Goal: Participate in discussion: Engage in conversation with other users on a specific topic

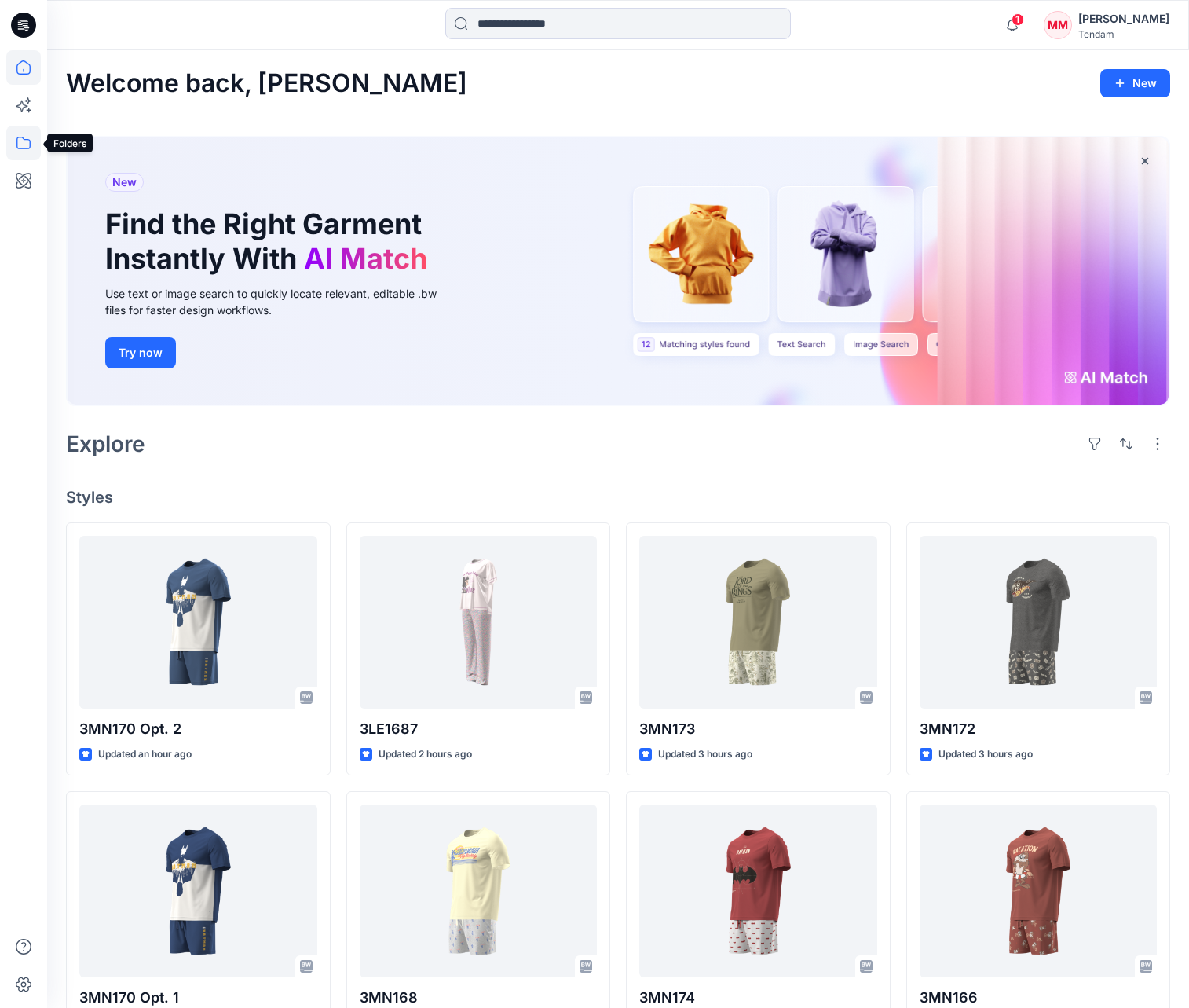
click at [23, 137] on icon at bounding box center [23, 143] width 35 height 35
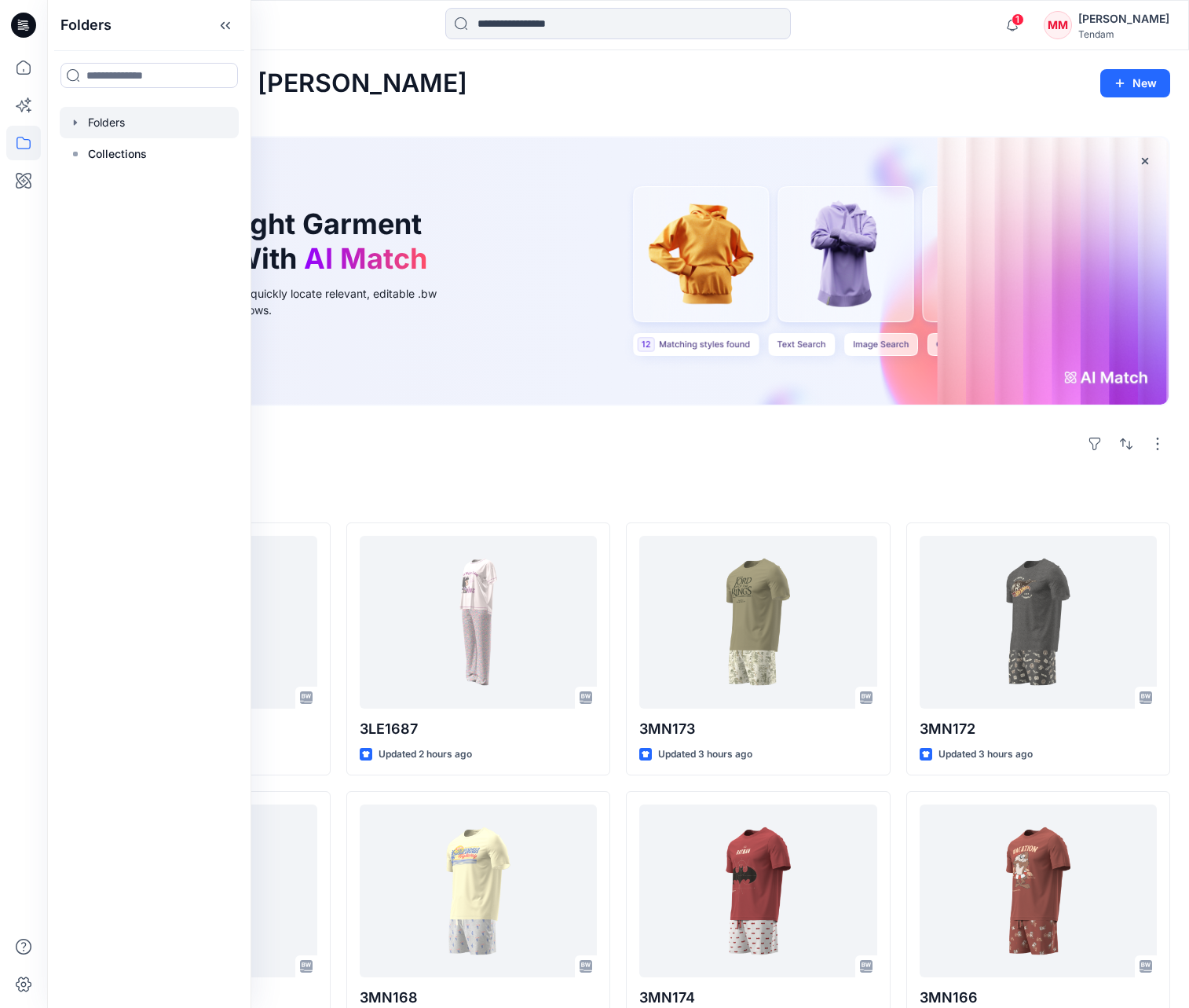
click at [101, 122] on div at bounding box center [149, 122] width 179 height 32
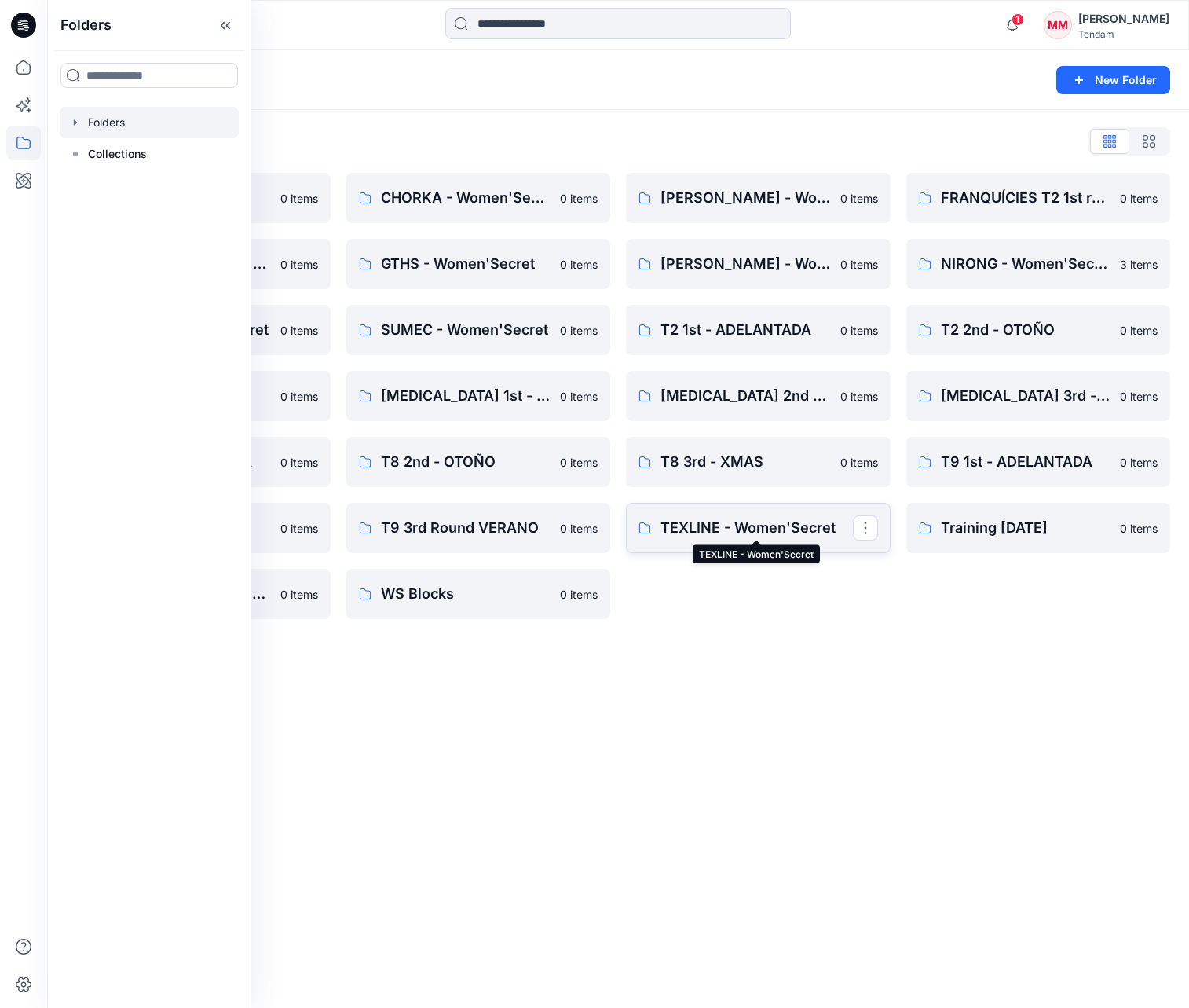
click at [739, 525] on p "TEXLINE - Women'Secret" at bounding box center [757, 528] width 192 height 22
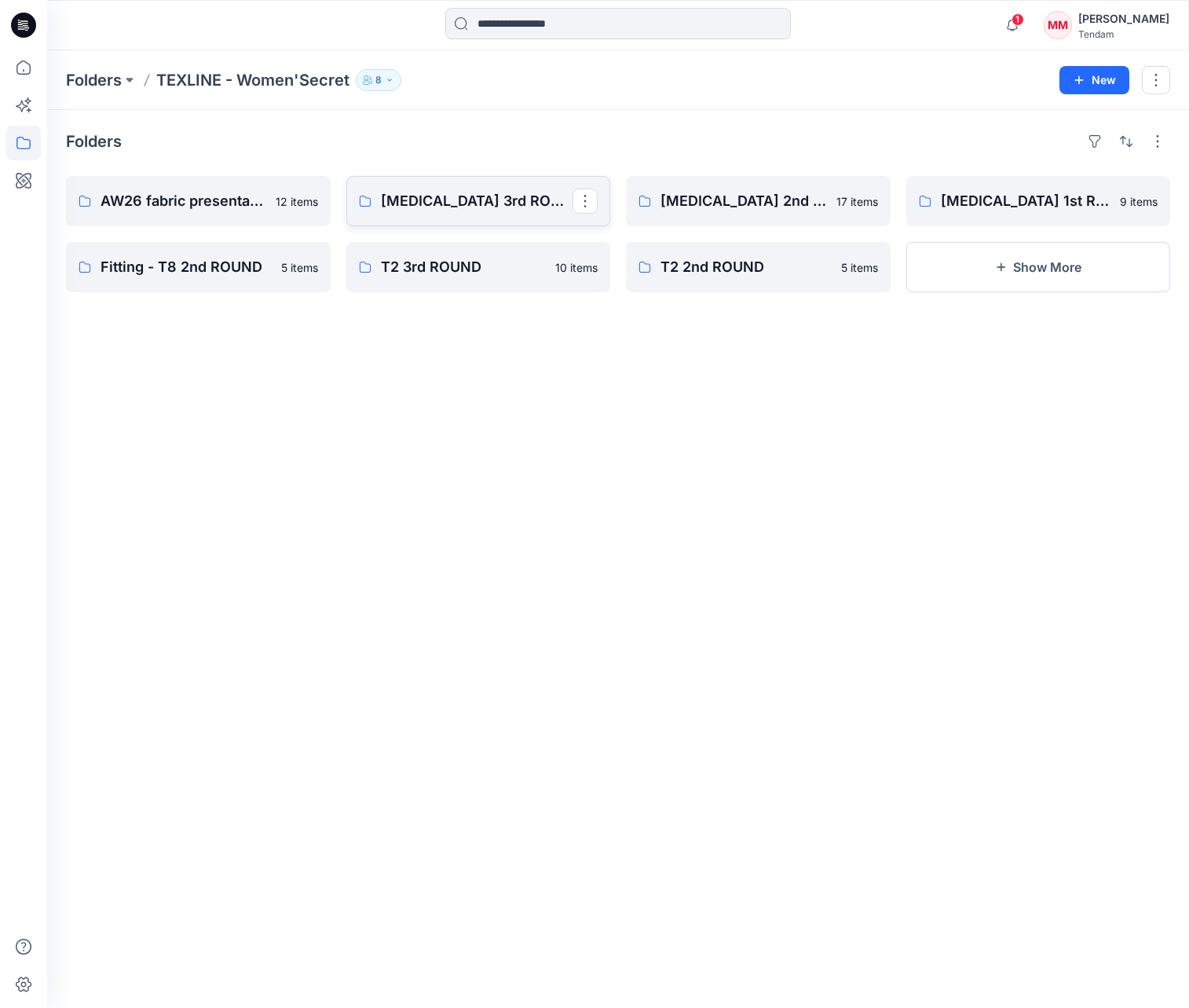
click at [422, 206] on p "[MEDICAL_DATA] 3rd ROUND" at bounding box center [477, 201] width 192 height 22
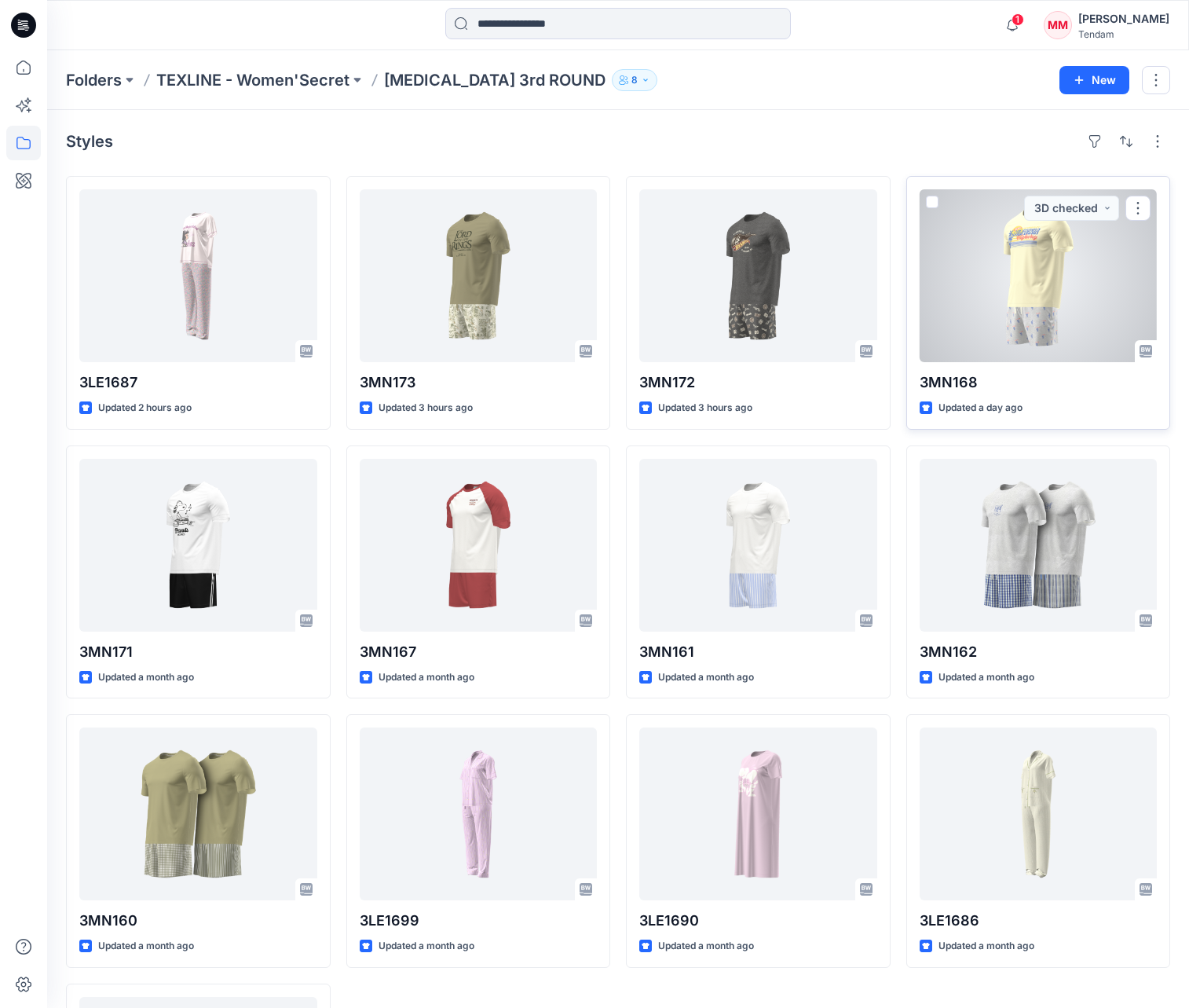
click at [1075, 354] on div at bounding box center [1038, 276] width 238 height 173
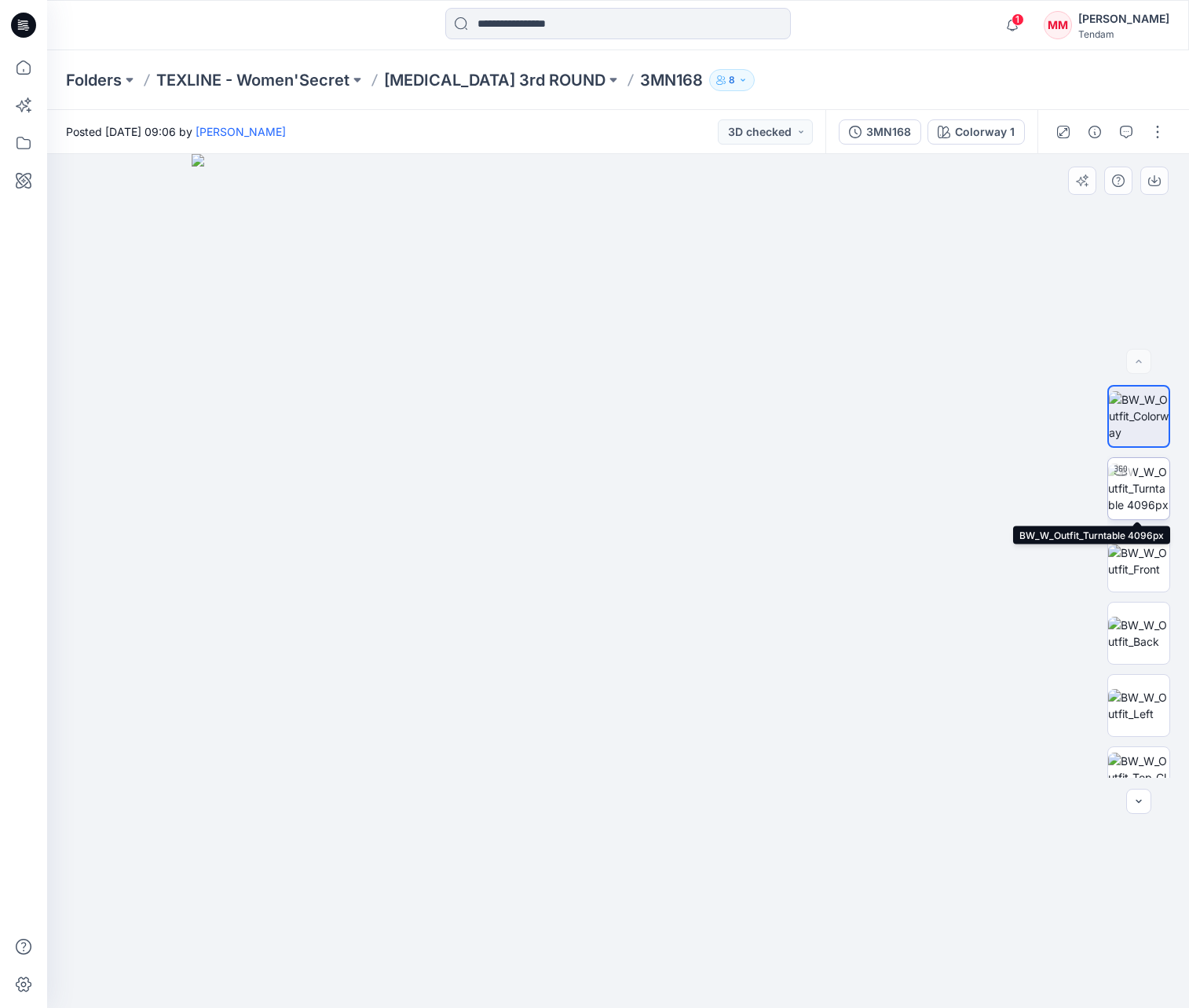
click at [1148, 486] on img at bounding box center [1139, 488] width 62 height 50
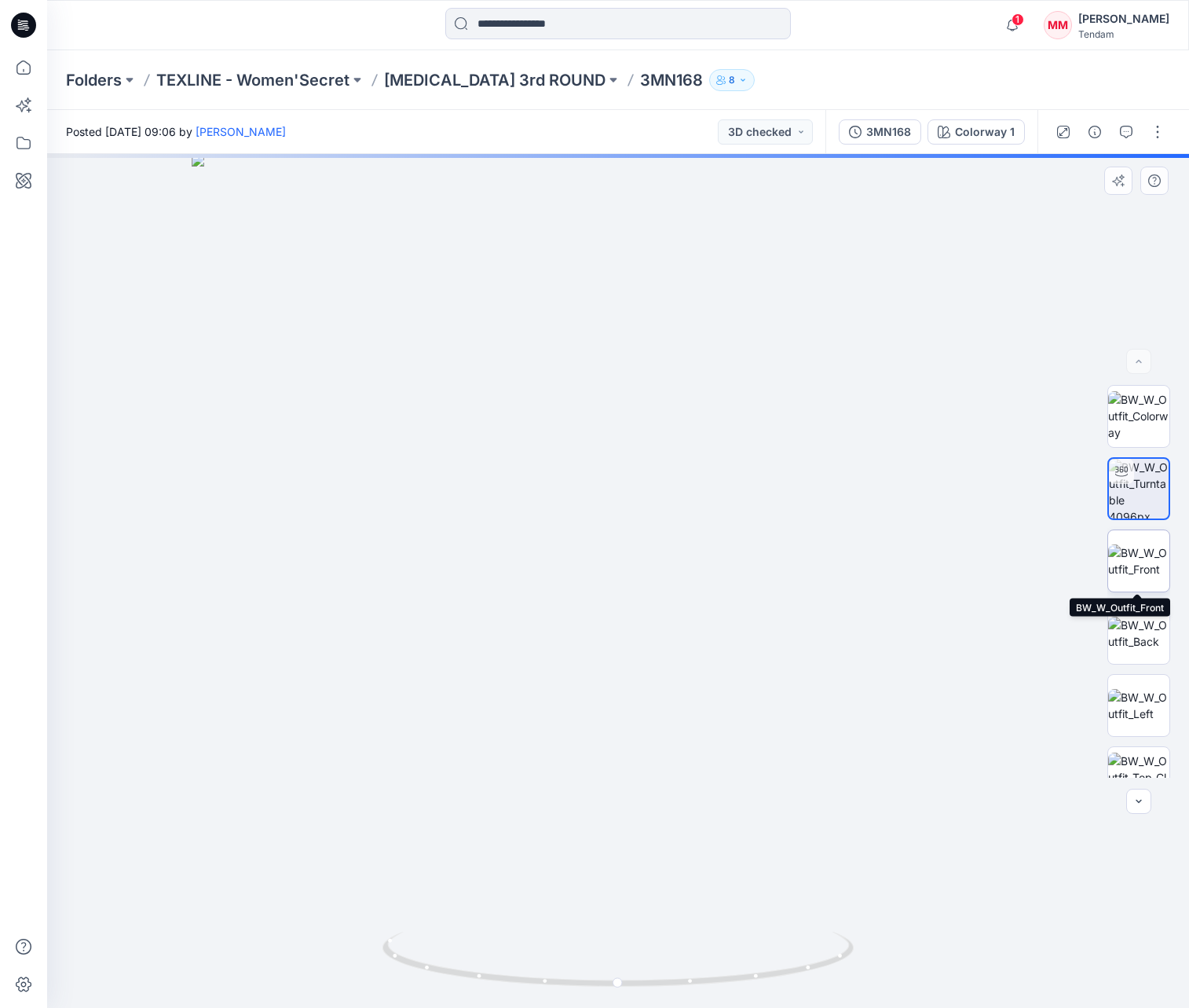
click at [1139, 556] on img at bounding box center [1139, 561] width 62 height 33
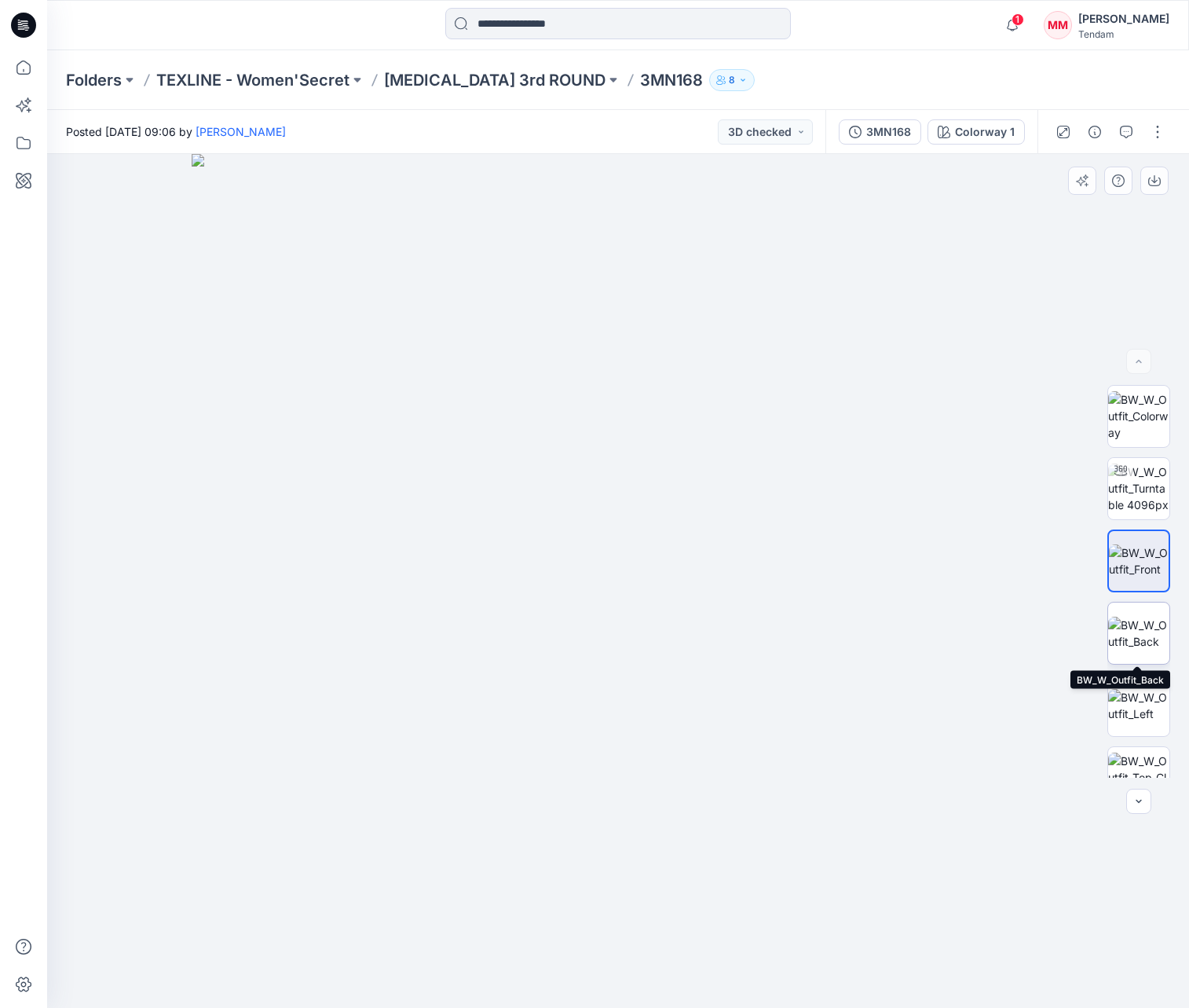
click at [1127, 630] on img at bounding box center [1139, 632] width 62 height 33
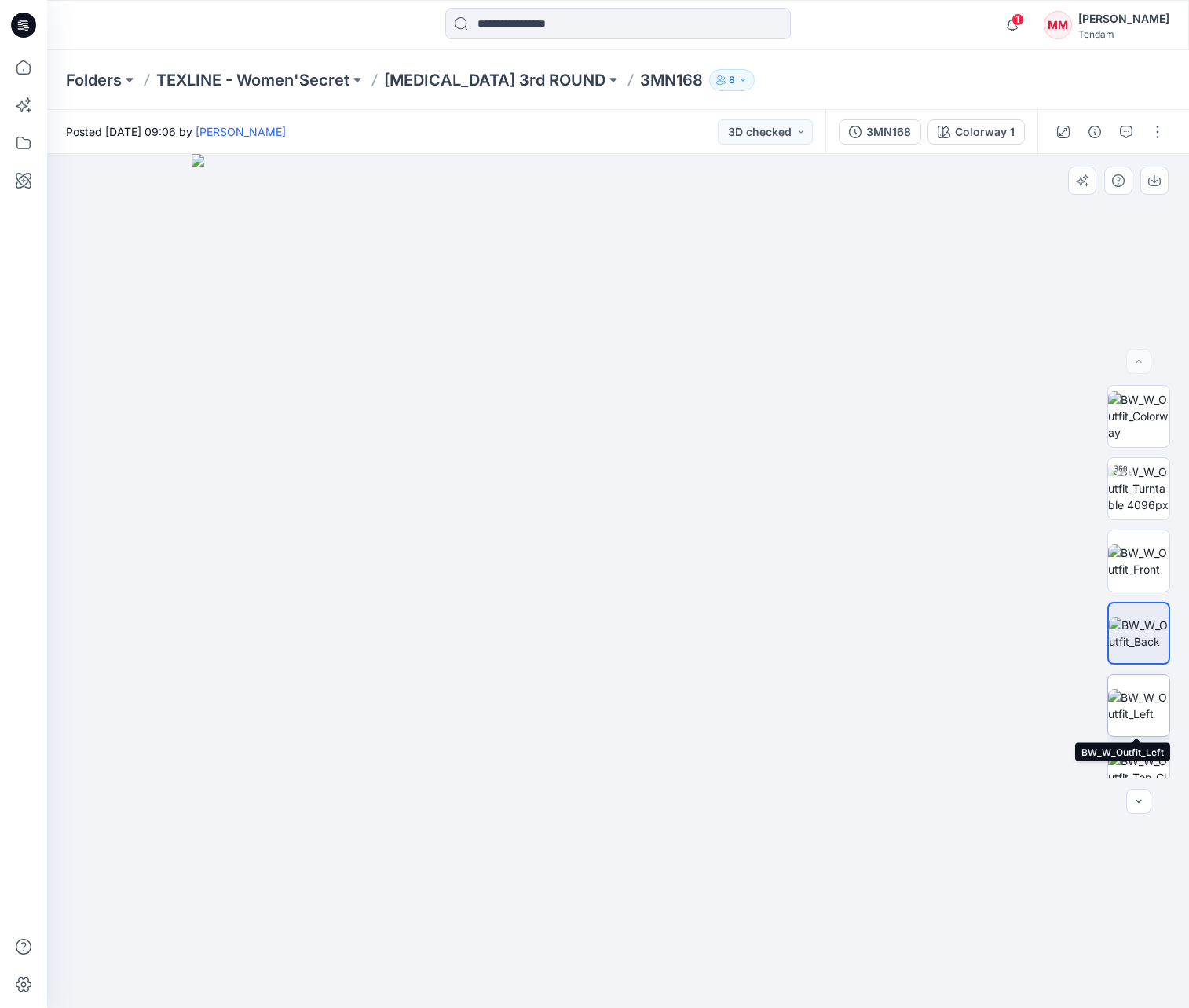
click at [1136, 703] on img at bounding box center [1139, 704] width 62 height 33
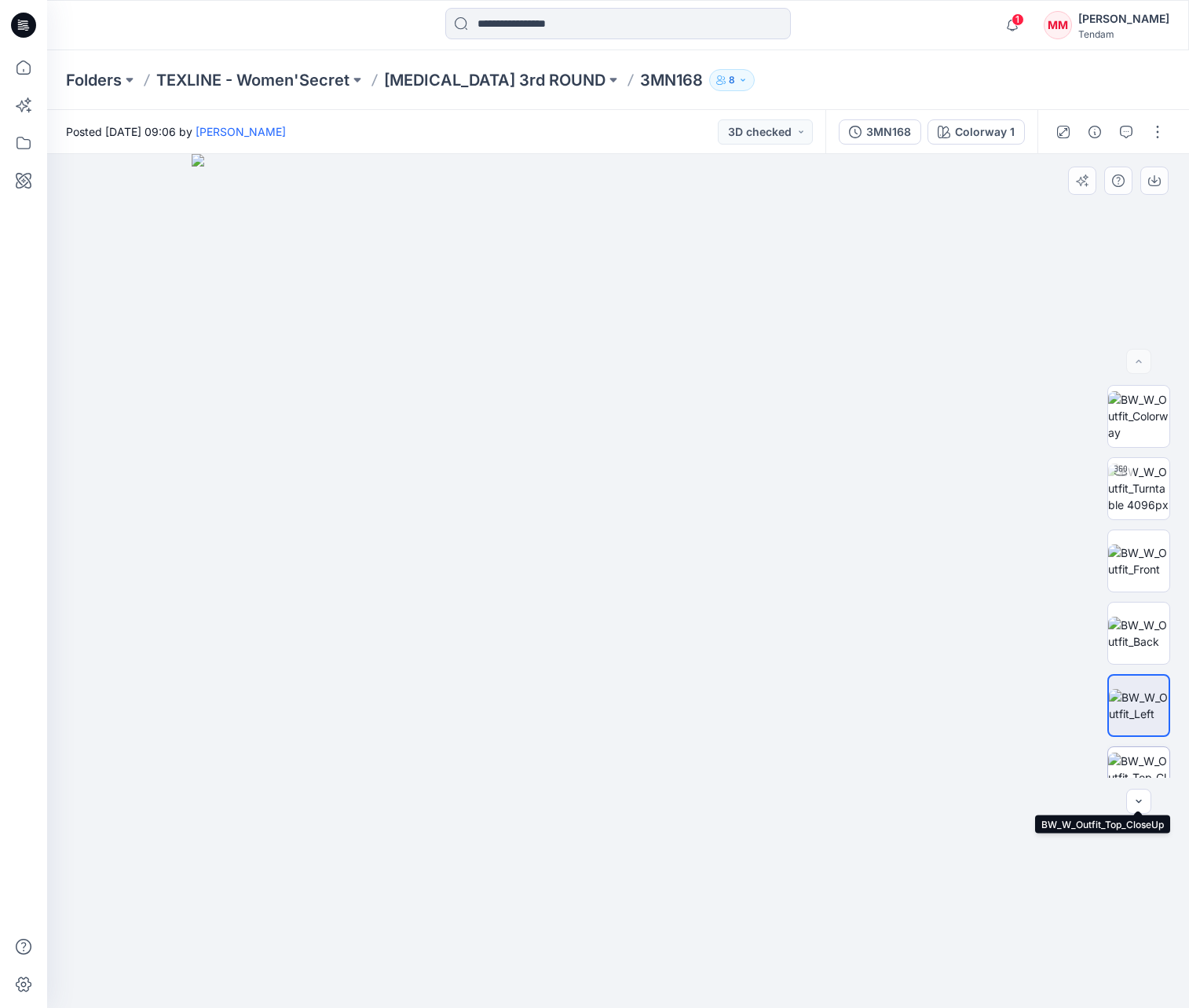
click at [1149, 769] on img at bounding box center [1139, 776] width 62 height 50
click at [1138, 801] on icon "button" at bounding box center [1139, 800] width 6 height 3
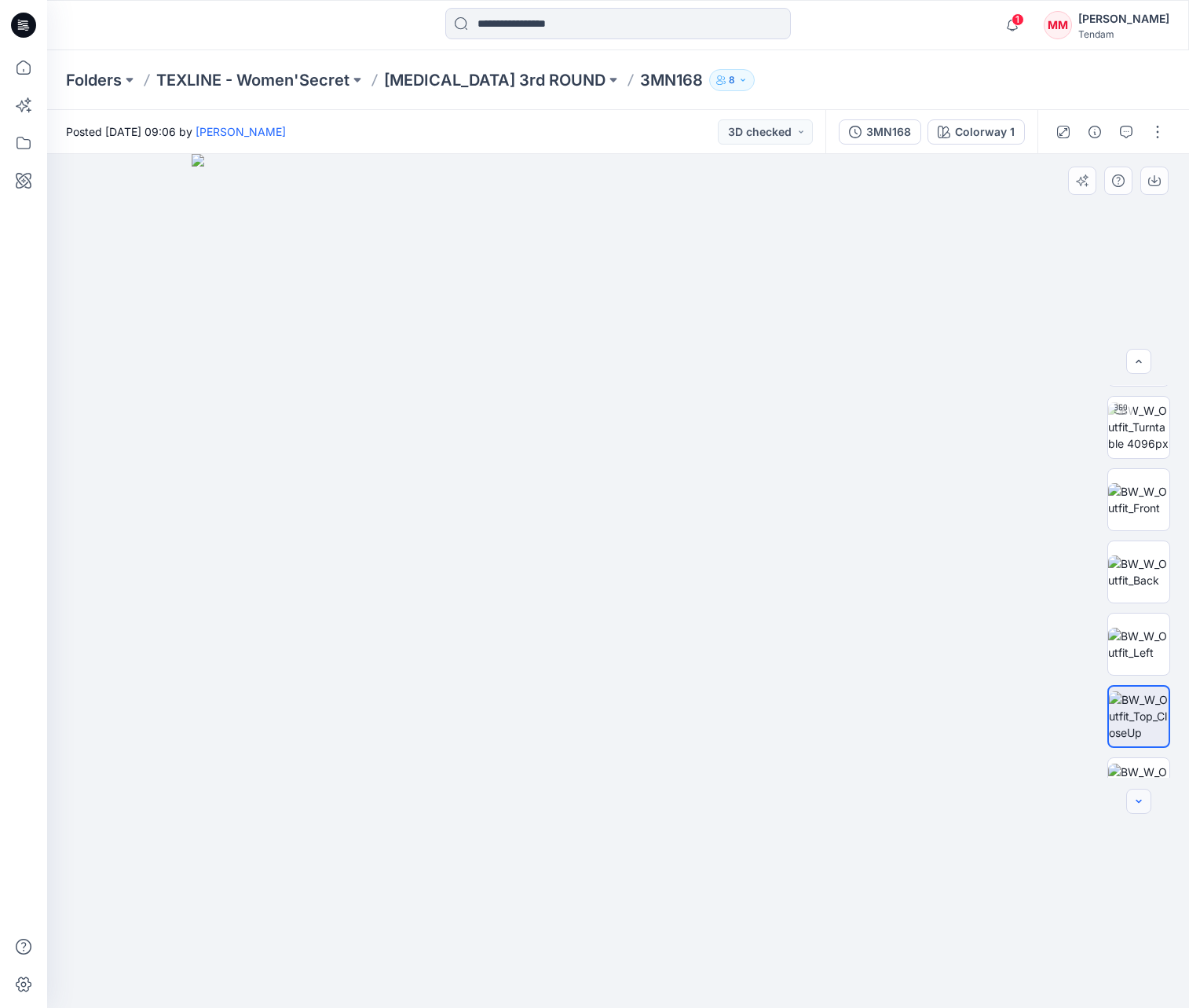
click at [1138, 801] on icon "button" at bounding box center [1139, 800] width 6 height 3
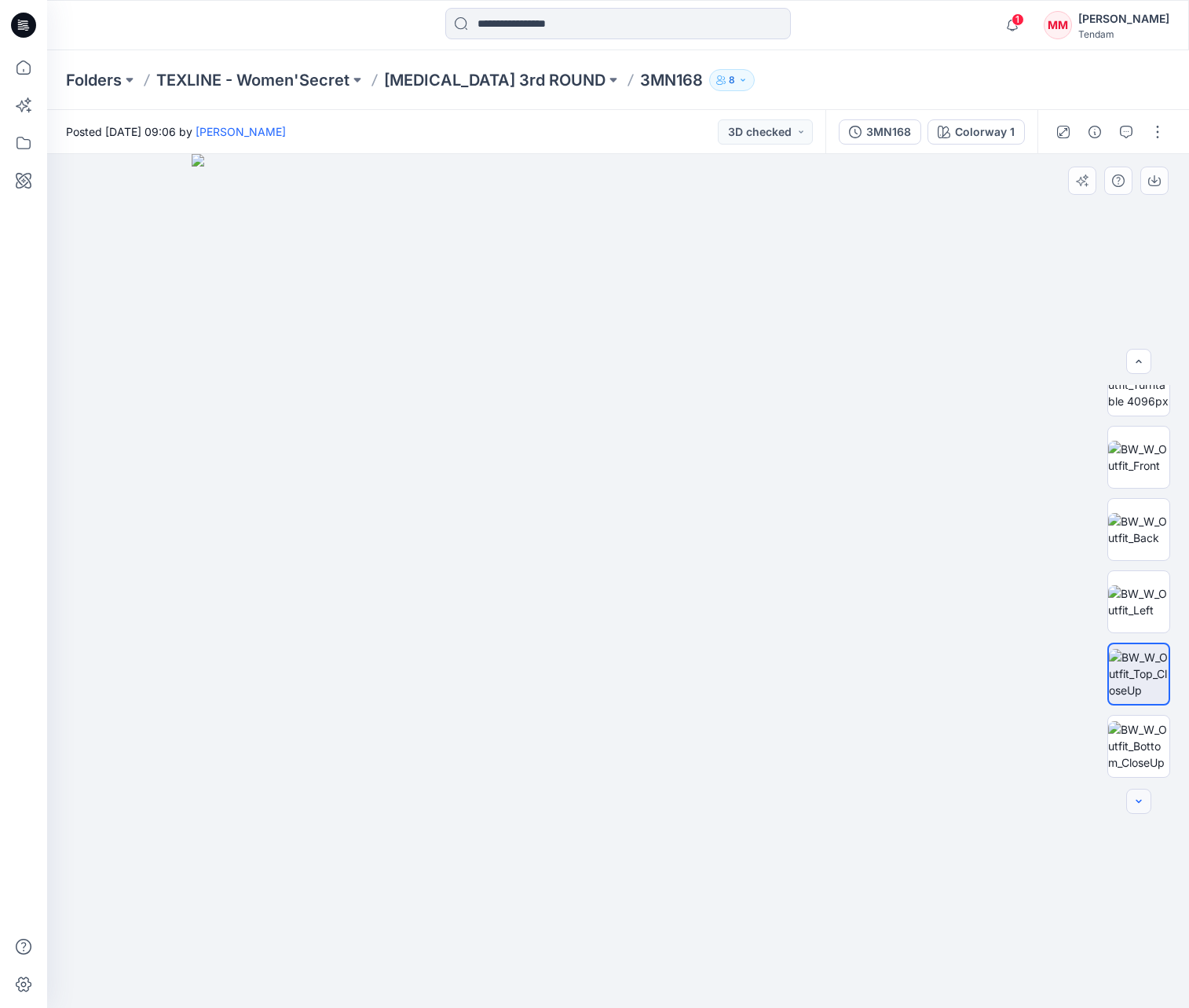
click at [1138, 801] on div at bounding box center [1139, 801] width 25 height 25
click at [1126, 461] on img at bounding box center [1139, 457] width 62 height 33
click at [892, 127] on div "3MN168" at bounding box center [888, 132] width 45 height 17
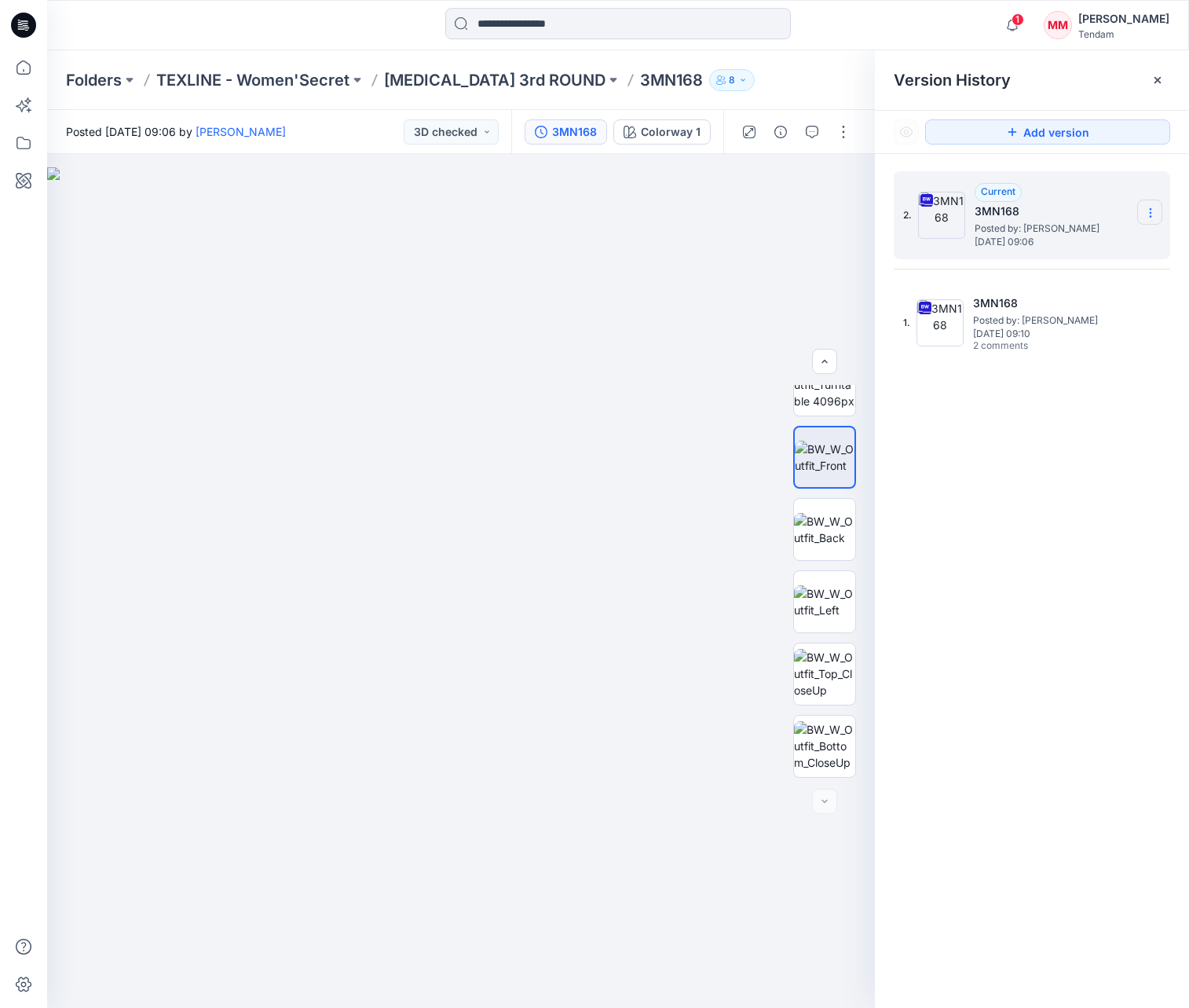
click at [1153, 214] on icon at bounding box center [1150, 212] width 12 height 12
click at [1094, 240] on span "Download Source BW File" at bounding box center [1070, 244] width 132 height 19
click at [898, 32] on div at bounding box center [617, 24] width 571 height 35
click at [808, 130] on icon "button" at bounding box center [812, 132] width 12 height 12
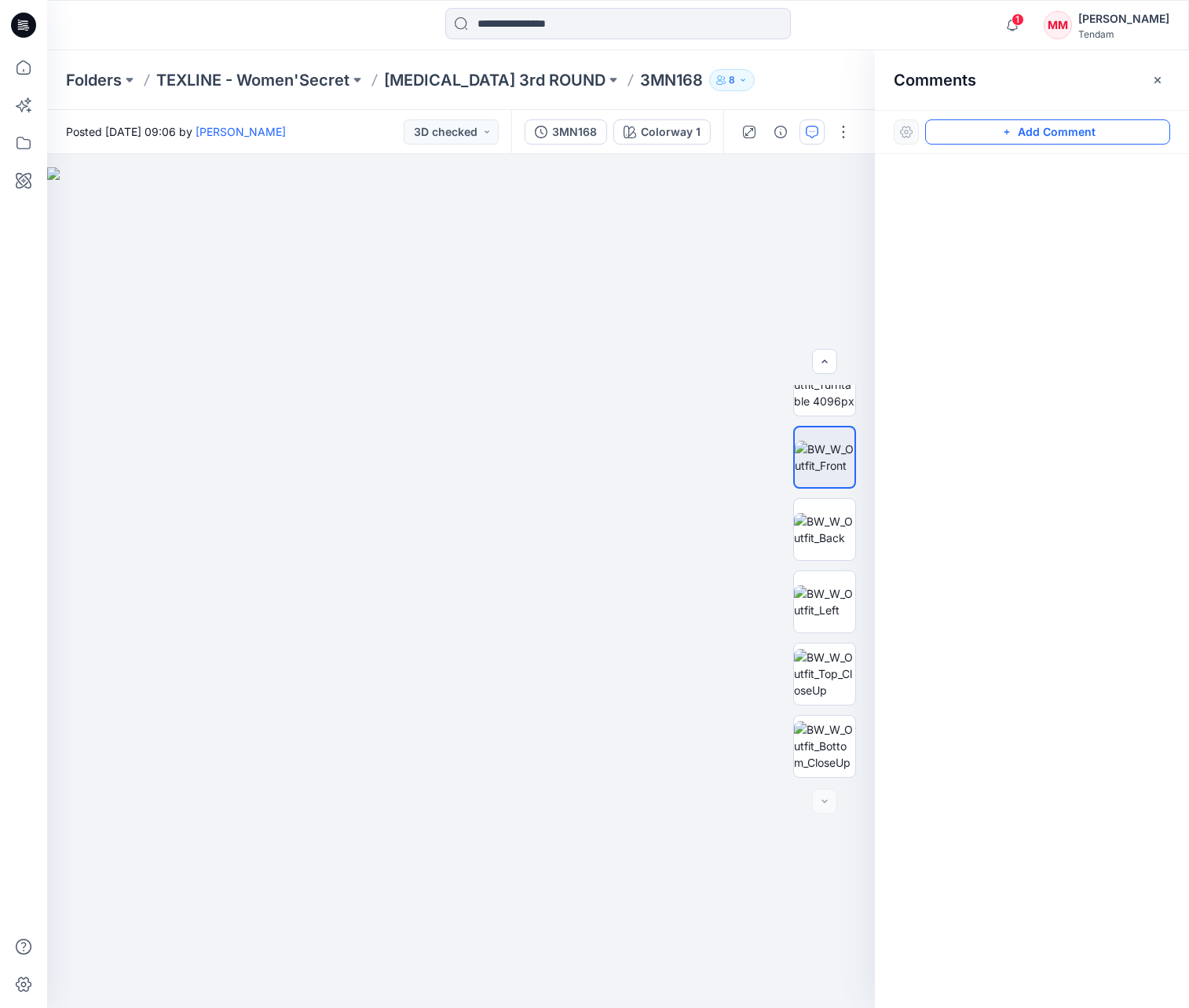
click at [975, 131] on button "Add Comment" at bounding box center [1047, 132] width 245 height 25
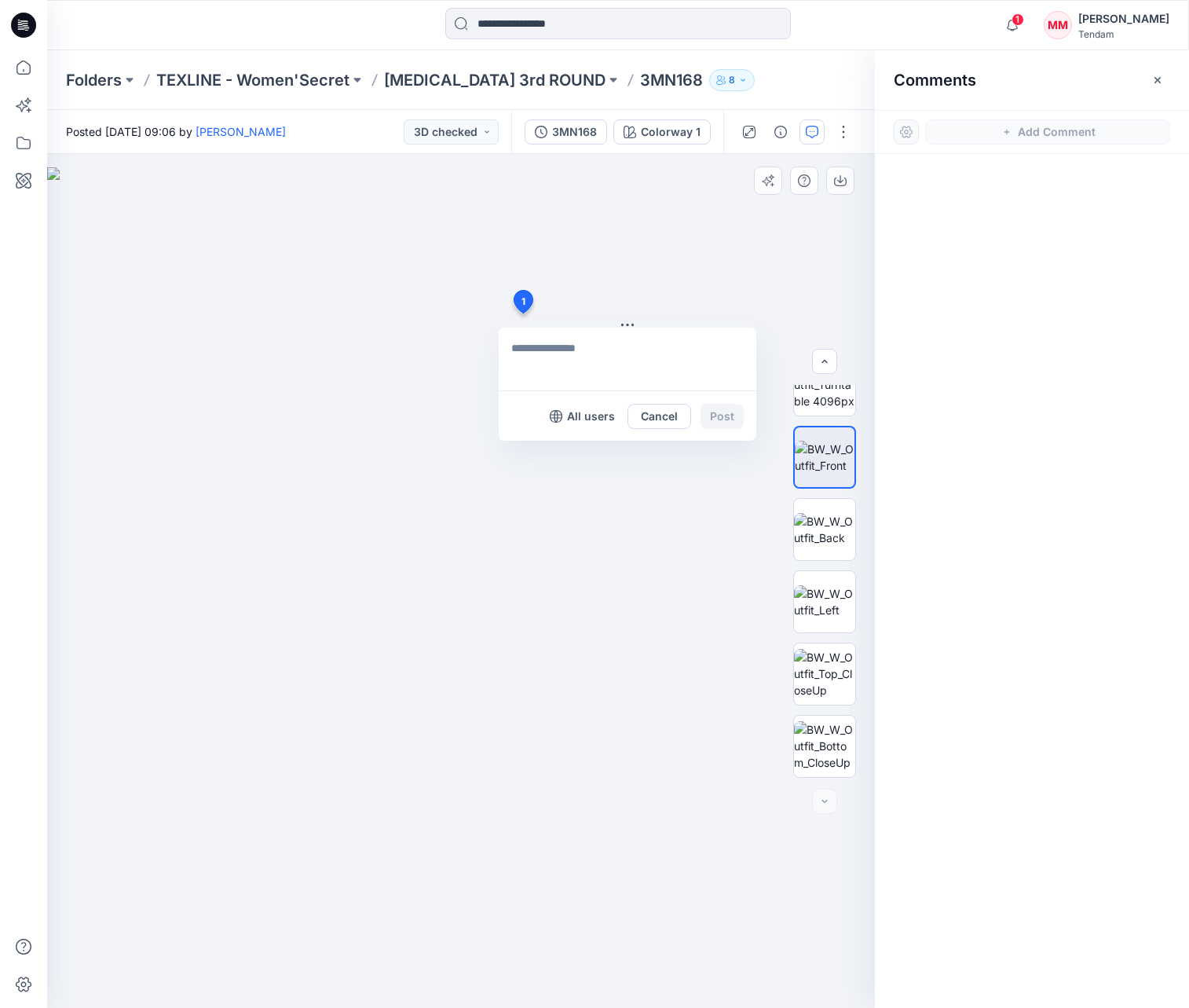
click at [522, 313] on div "1 All users Cancel Post" at bounding box center [460, 581] width 828 height 854
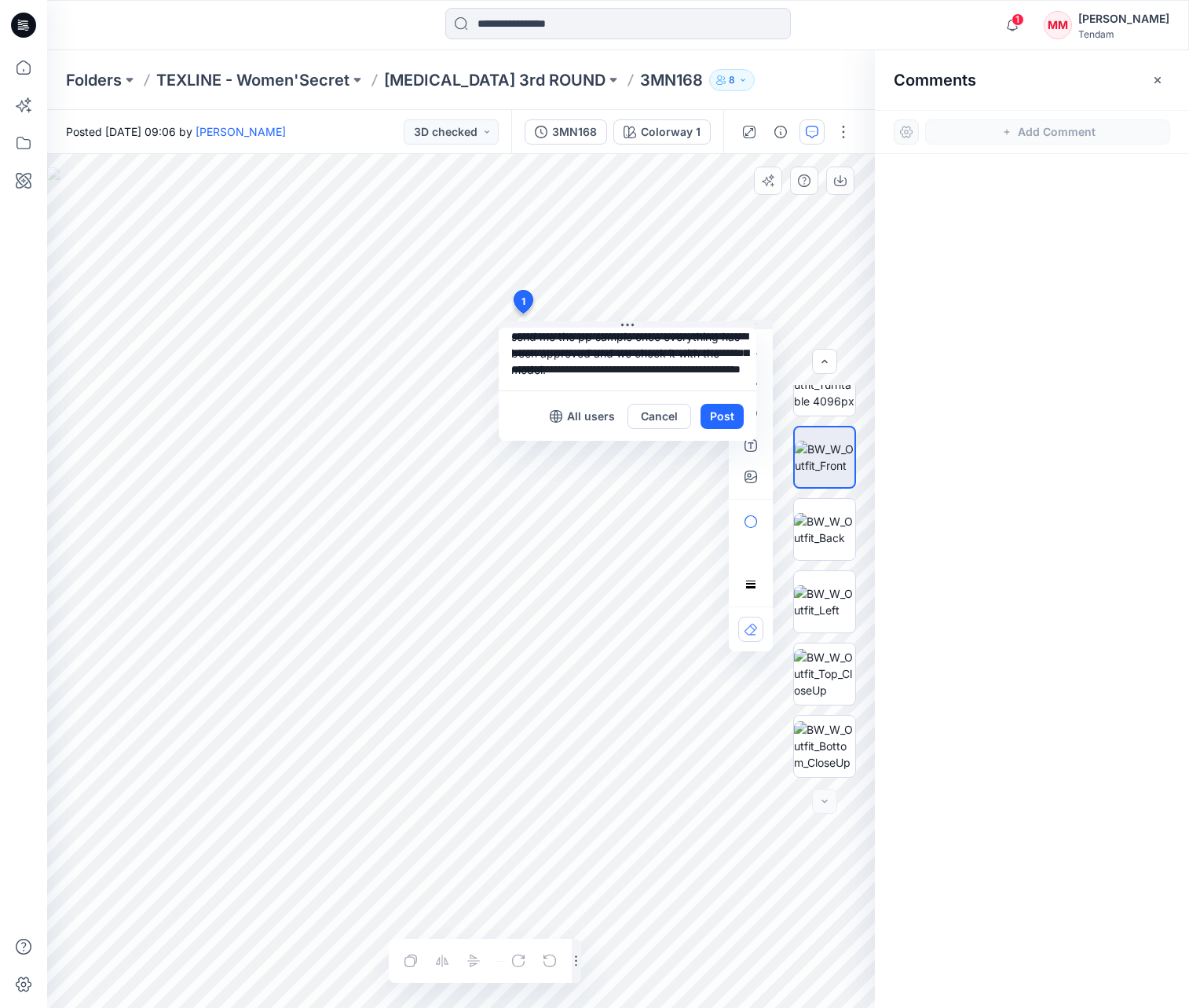
scroll to position [47, 0]
type textarea "**********"
click at [726, 417] on button "Post" at bounding box center [722, 416] width 43 height 25
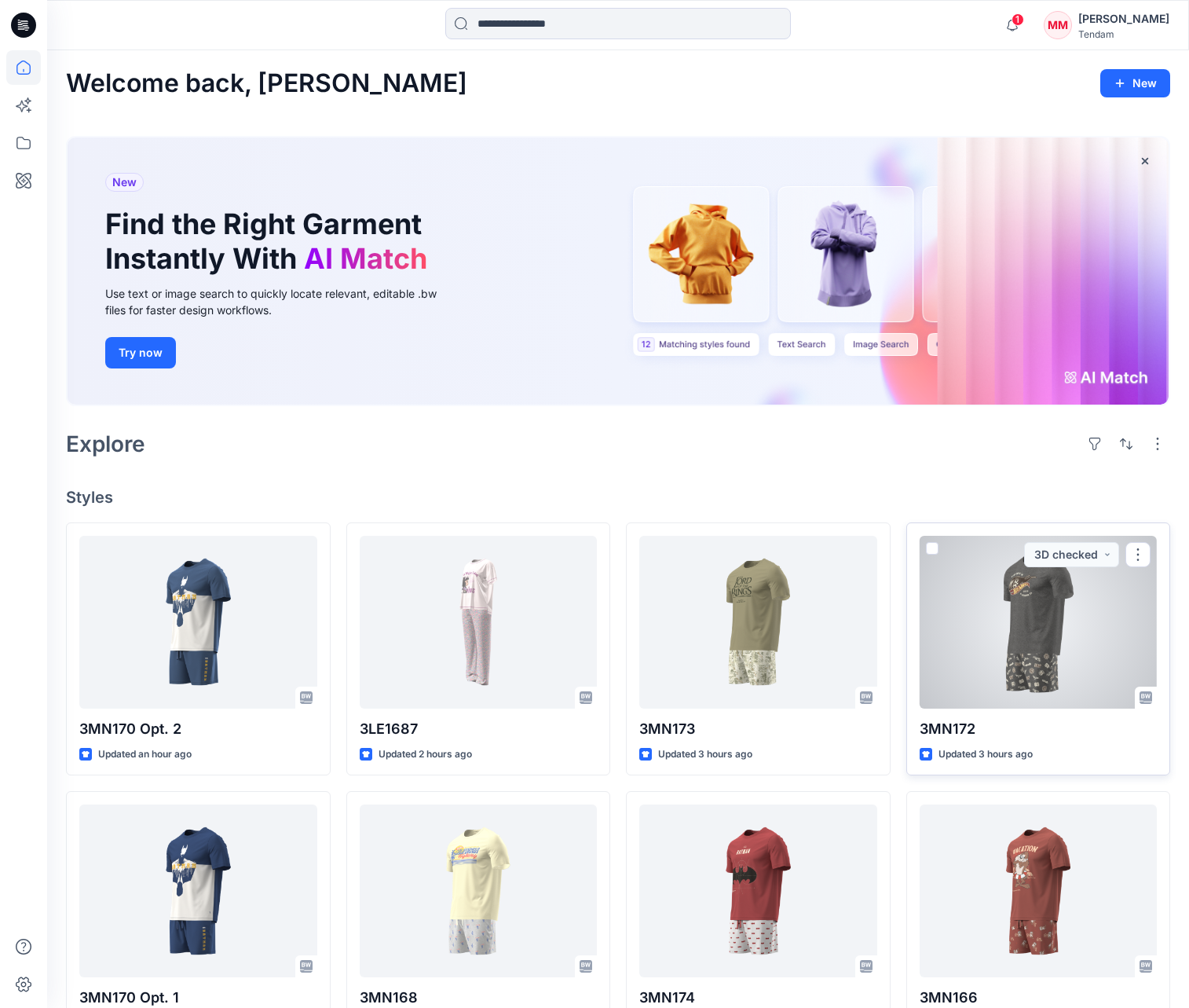
click at [1032, 734] on p "3MN172" at bounding box center [1038, 729] width 238 height 22
click at [993, 657] on div at bounding box center [1038, 621] width 238 height 173
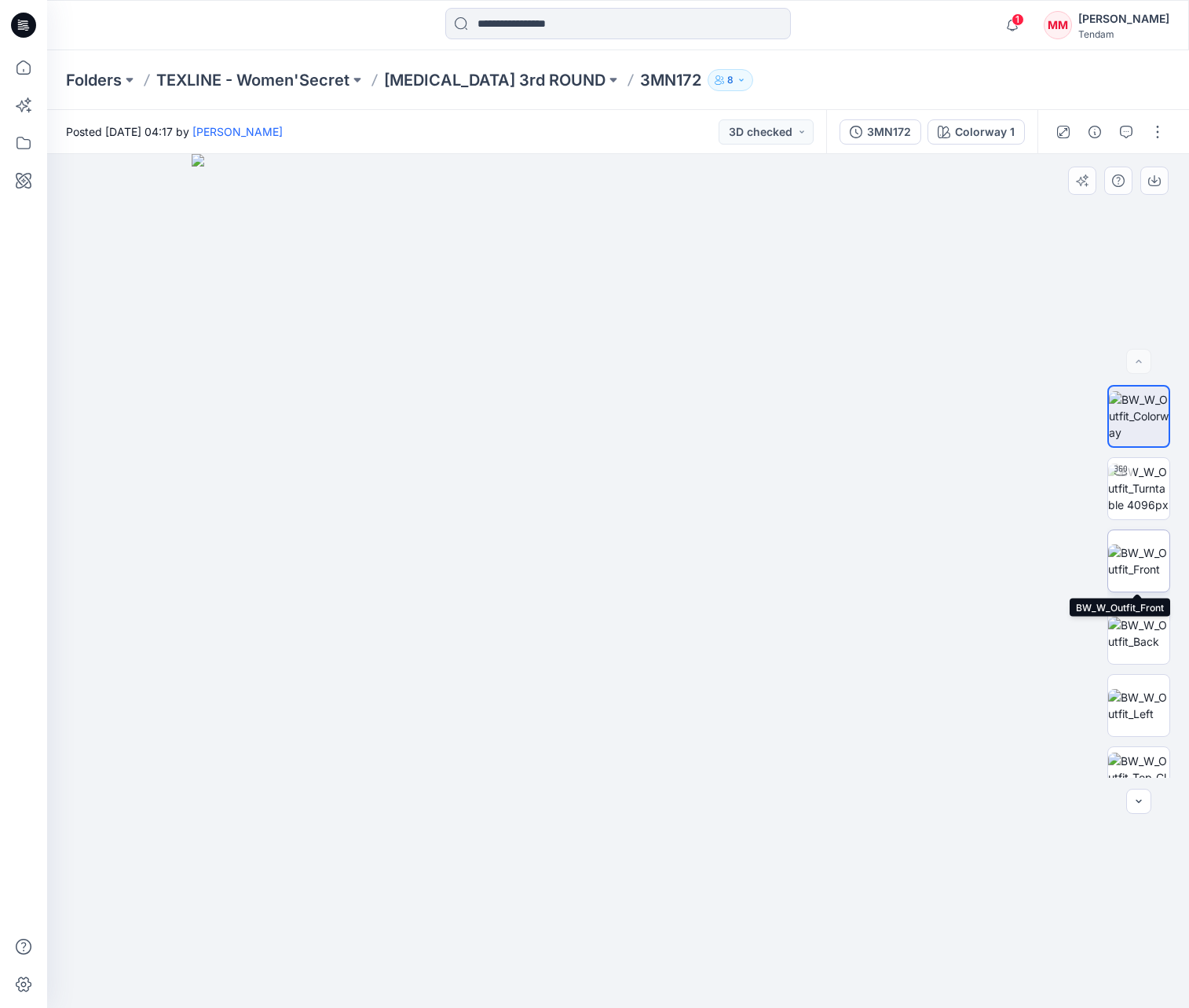
click at [1131, 567] on img at bounding box center [1139, 561] width 62 height 33
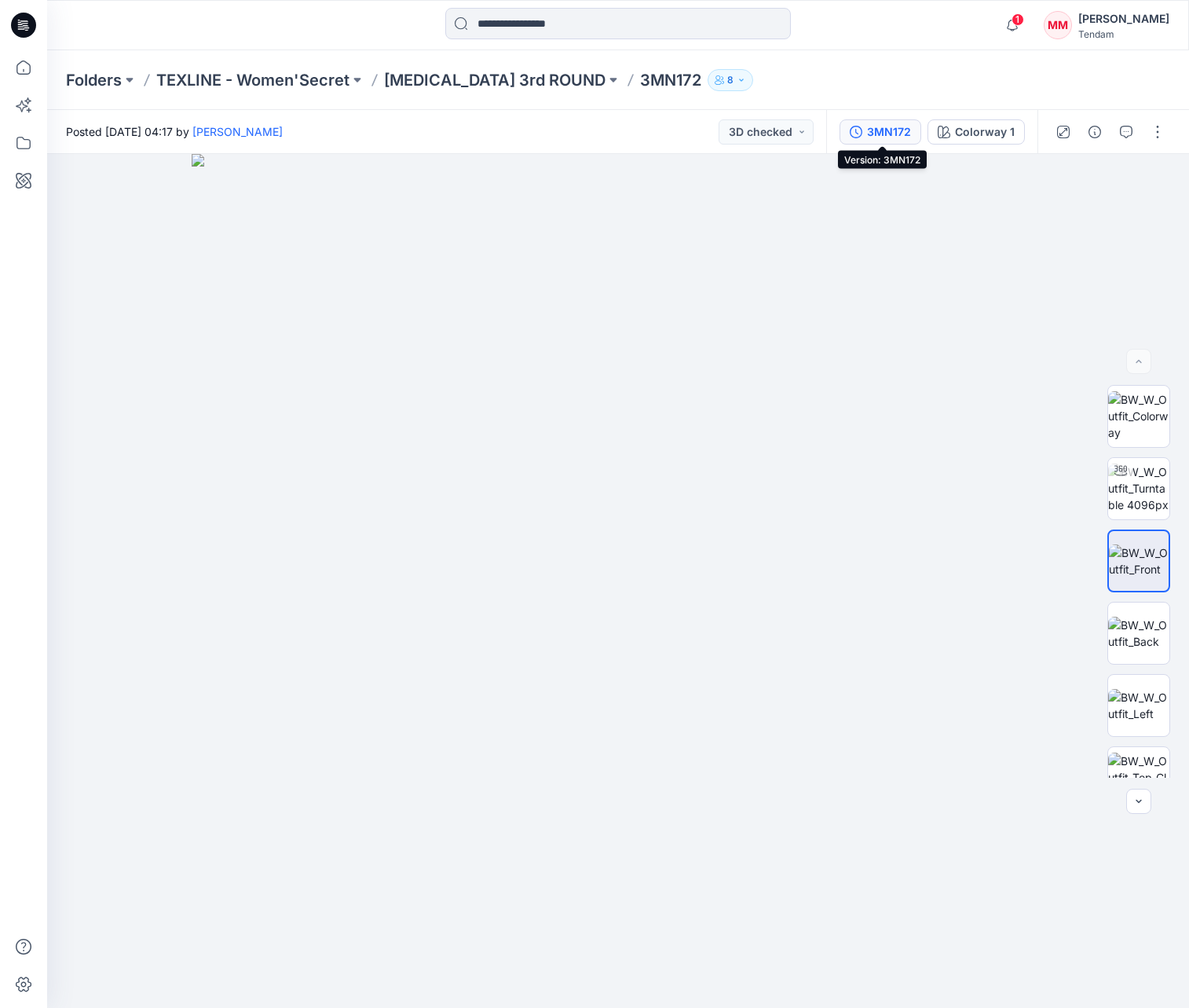
click at [880, 131] on div "3MN172" at bounding box center [888, 132] width 44 height 17
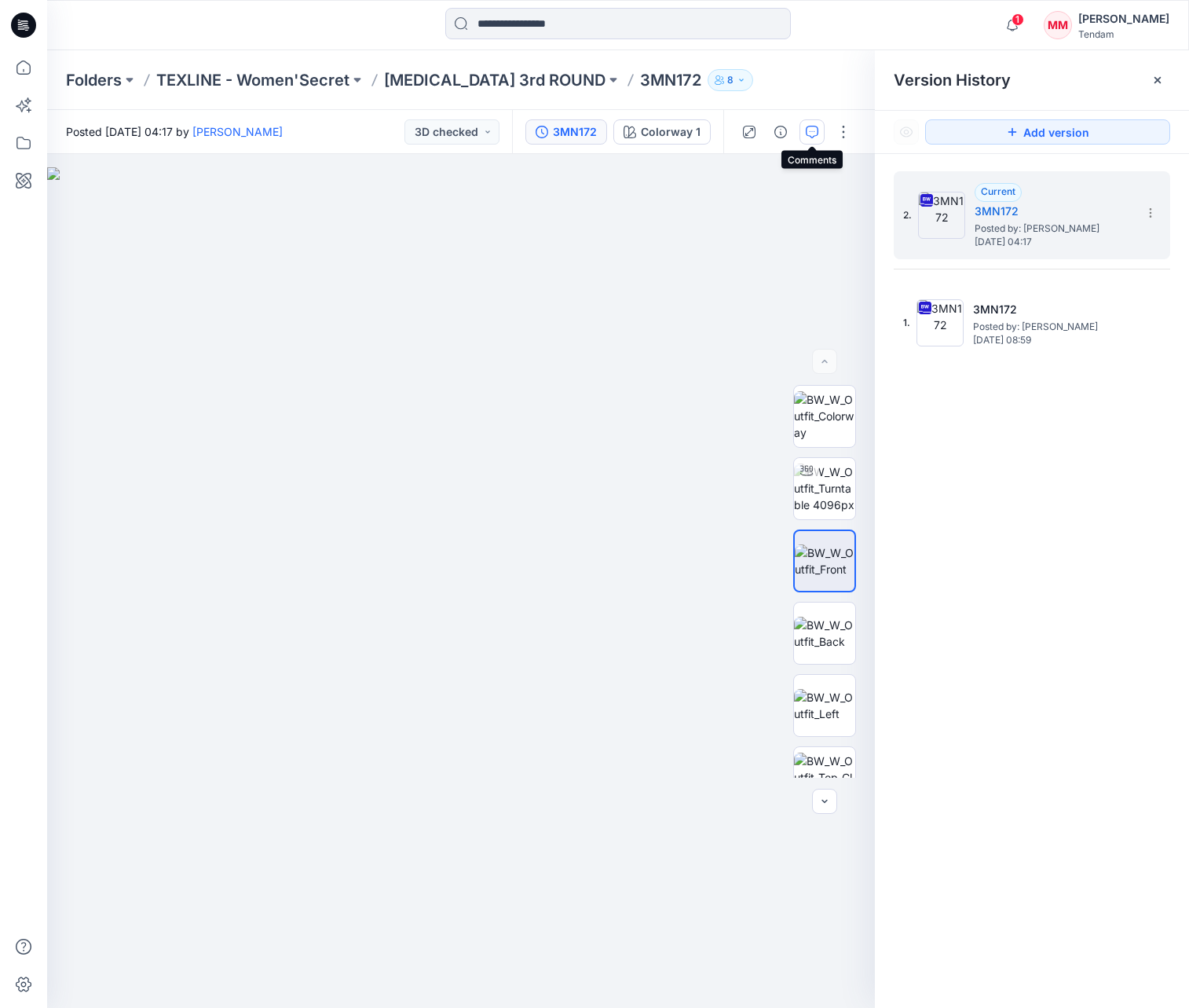
click at [812, 131] on icon "button" at bounding box center [813, 131] width 6 height 1
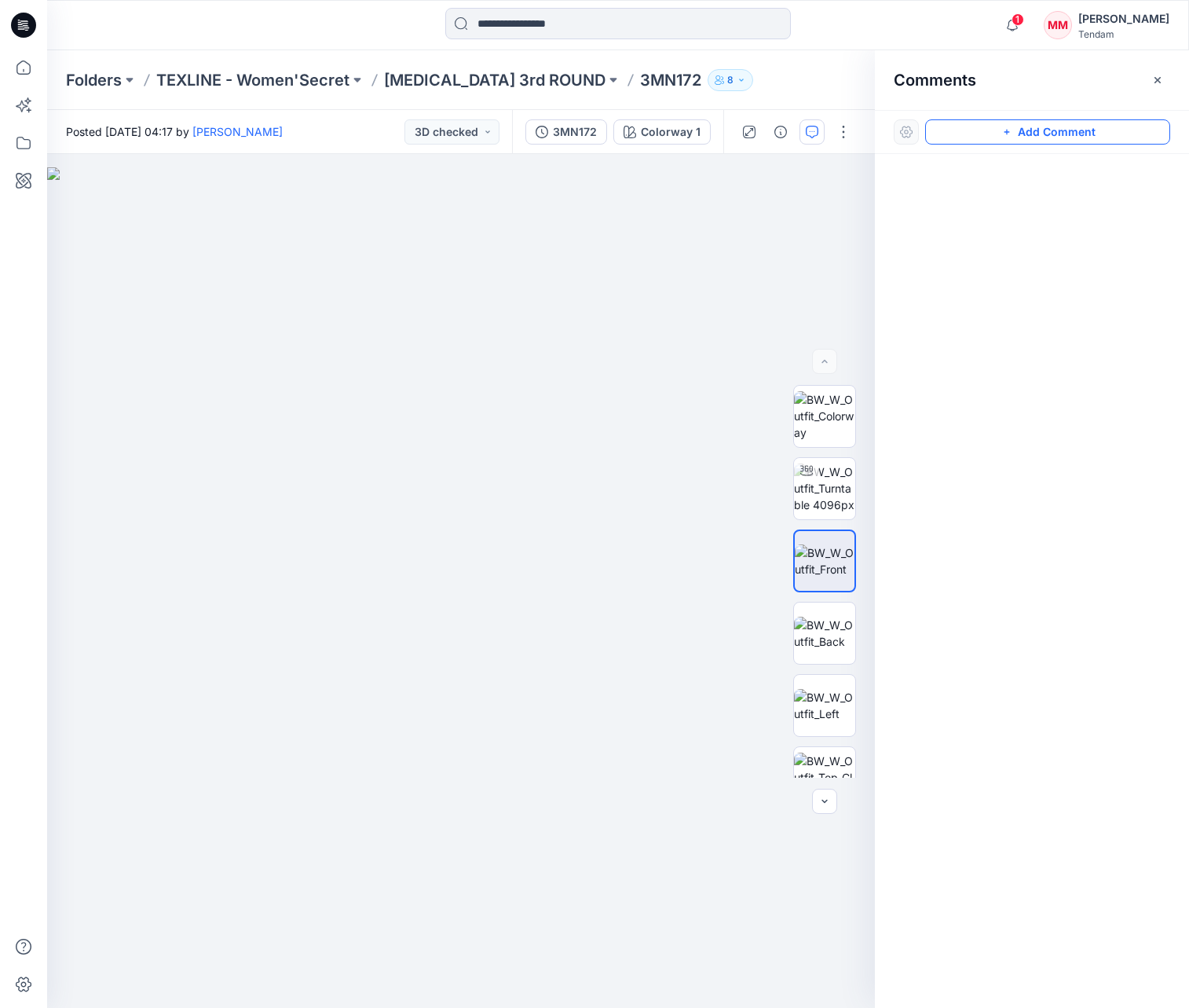
click at [1032, 137] on button "Add Comment" at bounding box center [1047, 132] width 245 height 25
click at [522, 330] on div "1" at bounding box center [460, 581] width 828 height 854
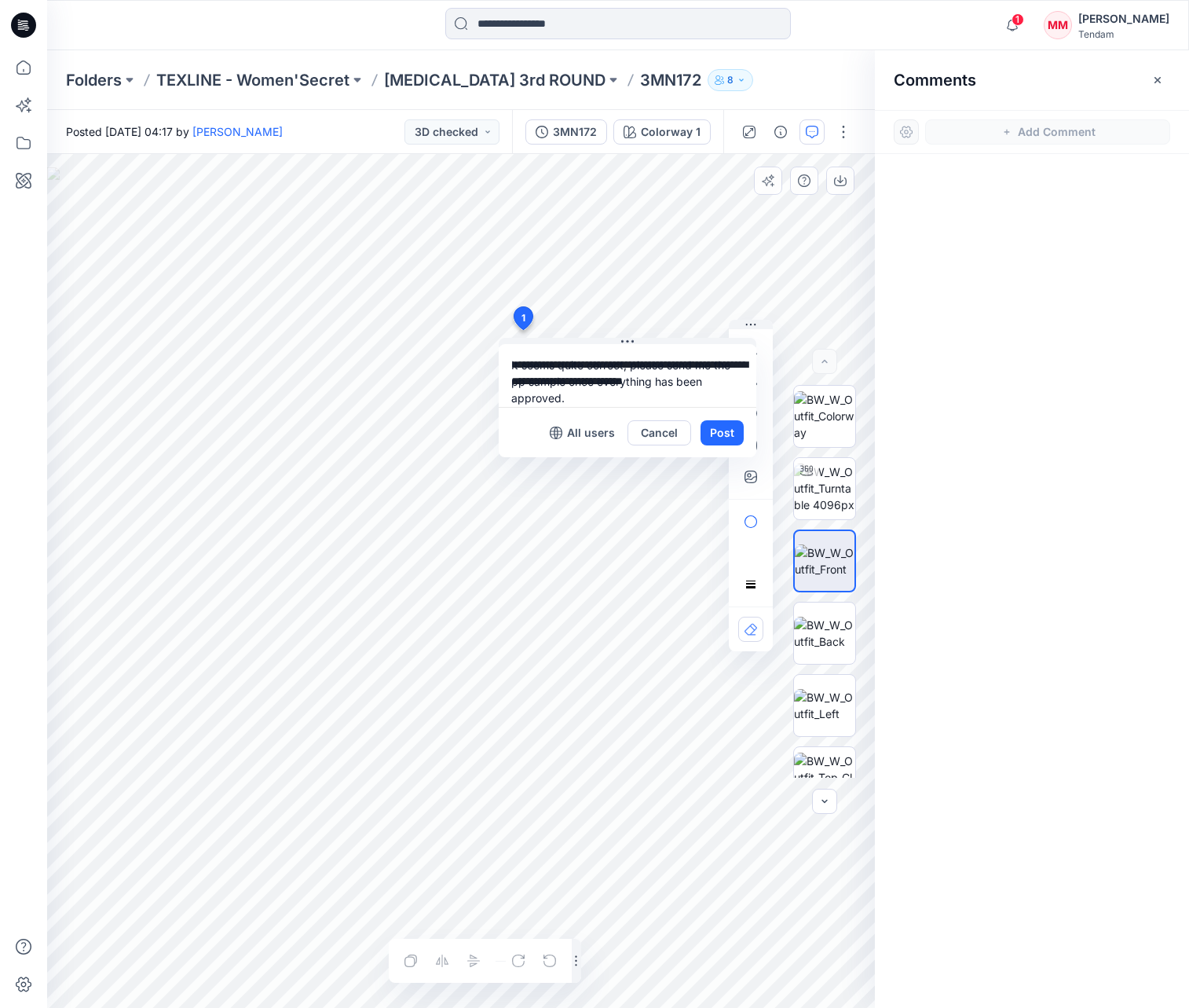
scroll to position [14, 0]
type textarea "**********"
click at [720, 431] on button "Post" at bounding box center [722, 433] width 43 height 25
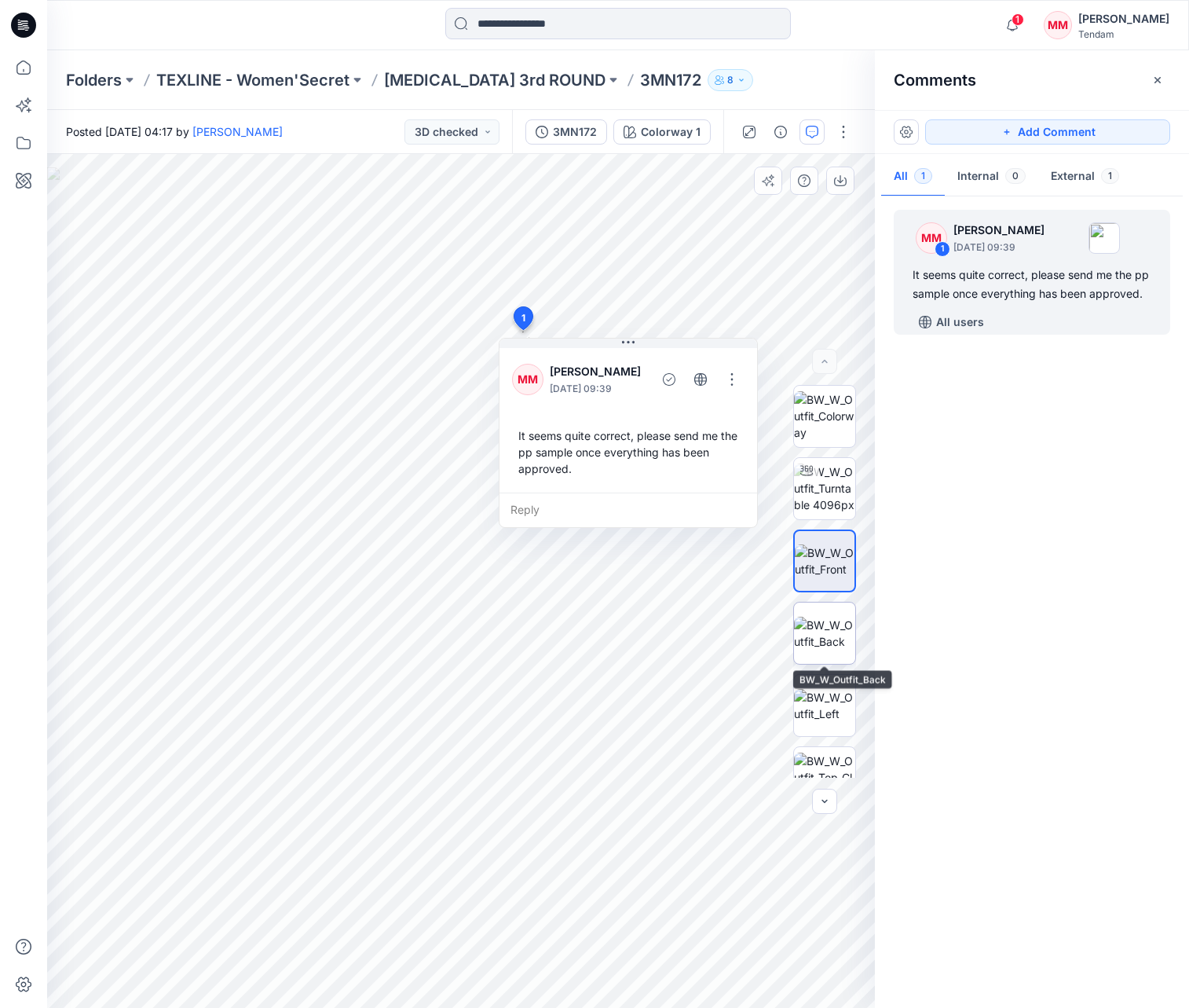
click at [826, 632] on img at bounding box center [825, 632] width 62 height 33
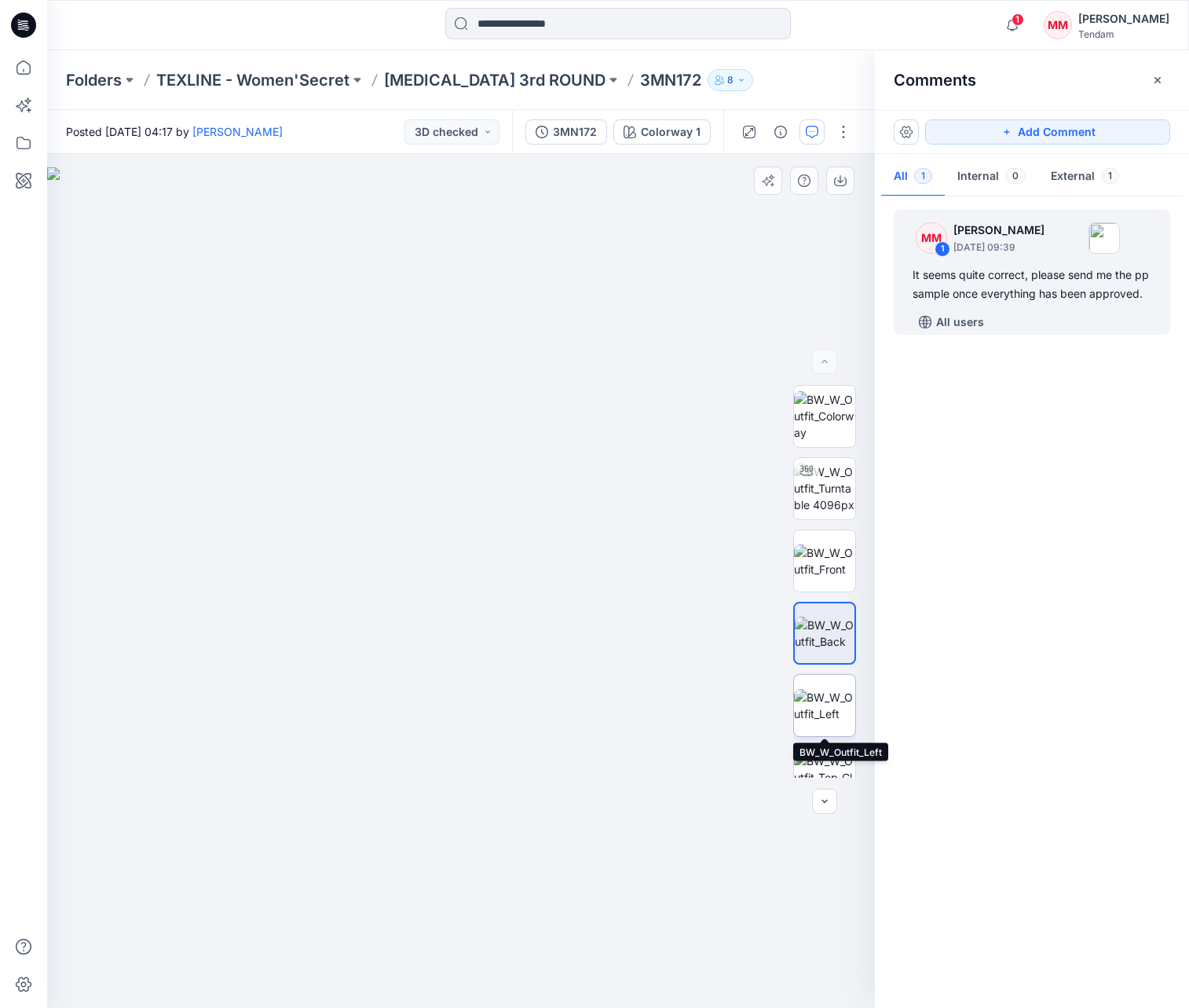
click at [830, 703] on img at bounding box center [825, 704] width 62 height 33
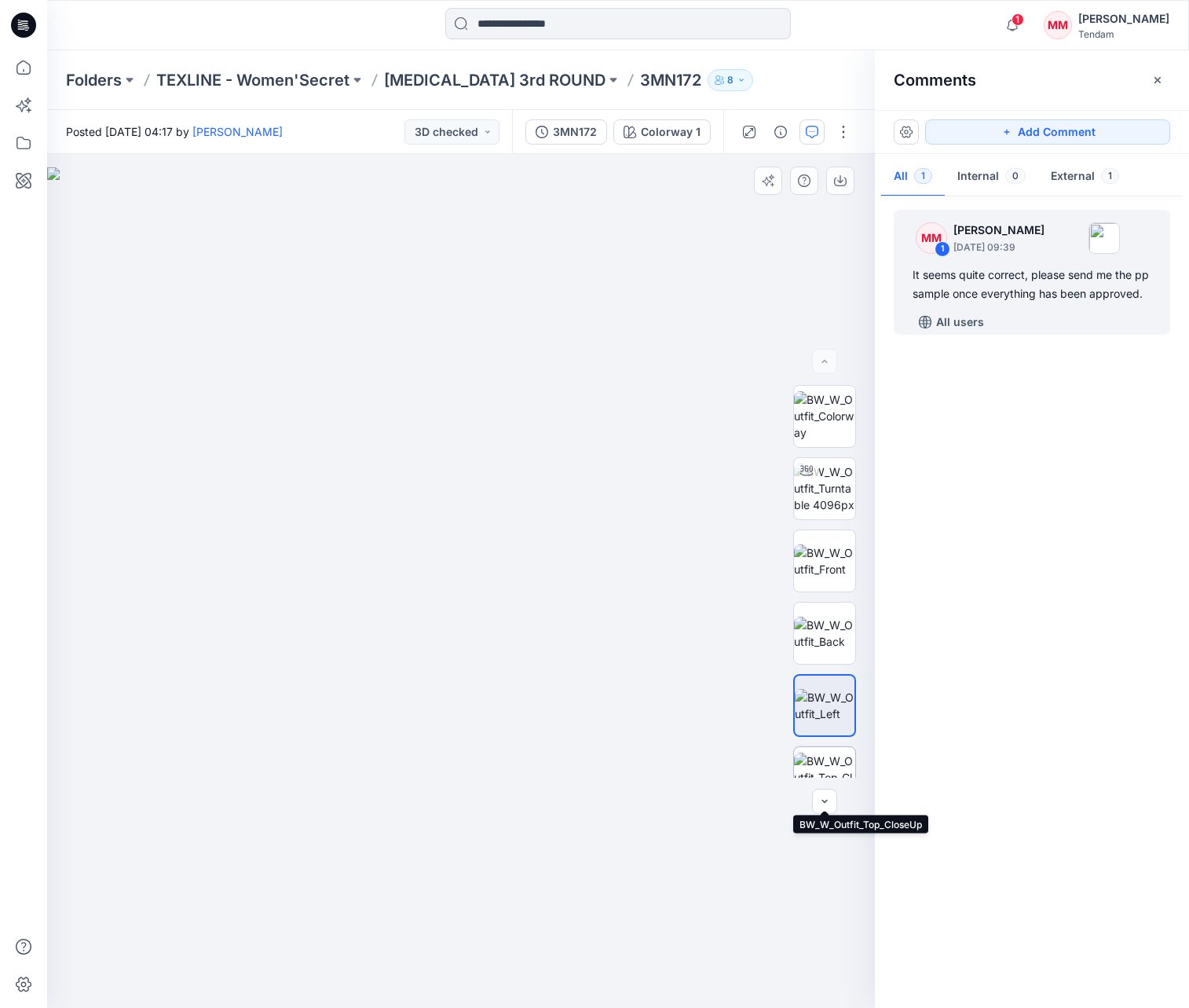
click at [828, 760] on img at bounding box center [825, 776] width 62 height 50
click at [32, 144] on icon at bounding box center [23, 143] width 35 height 35
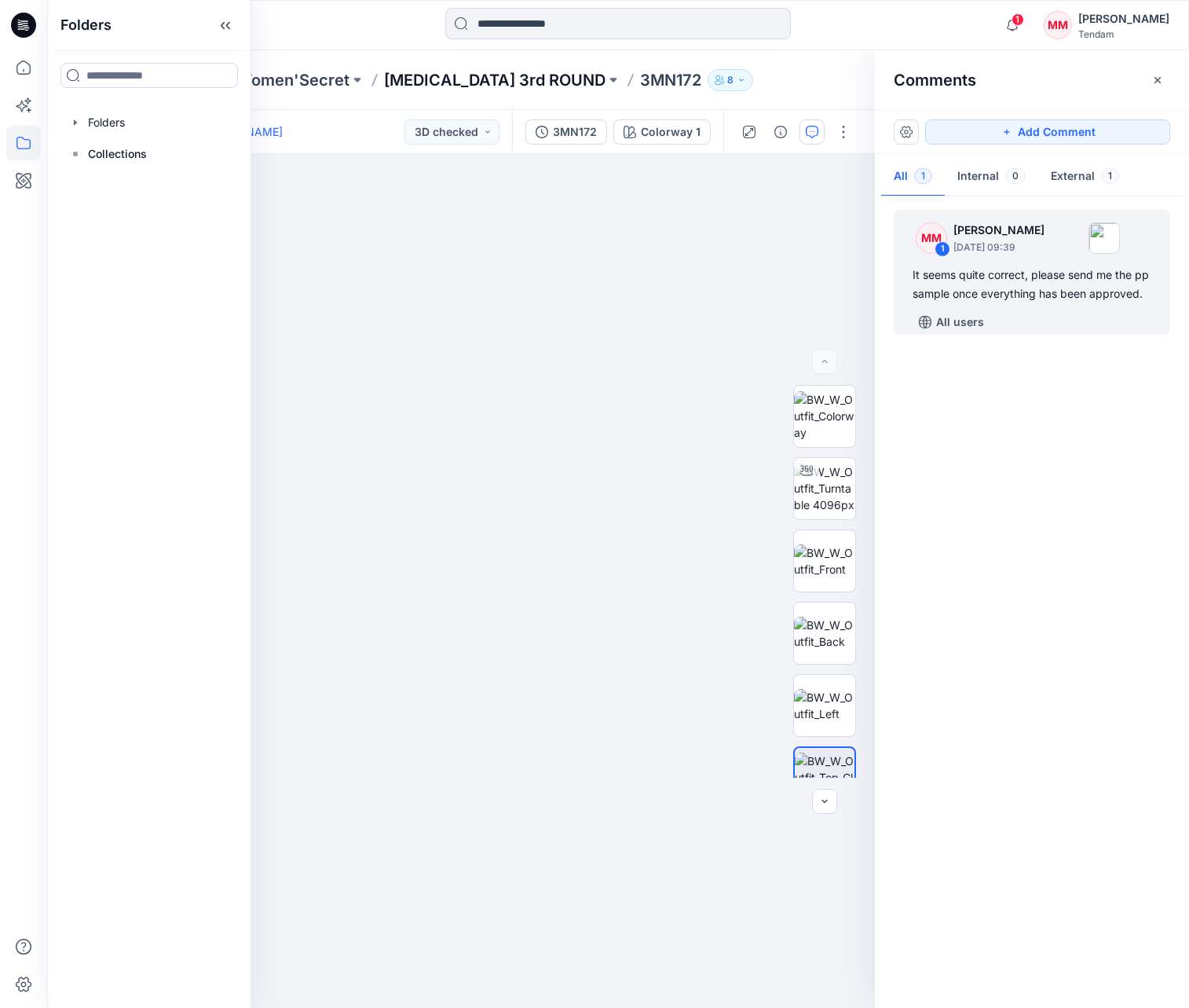
click at [456, 77] on p "[MEDICAL_DATA] 3rd ROUND" at bounding box center [494, 80] width 221 height 22
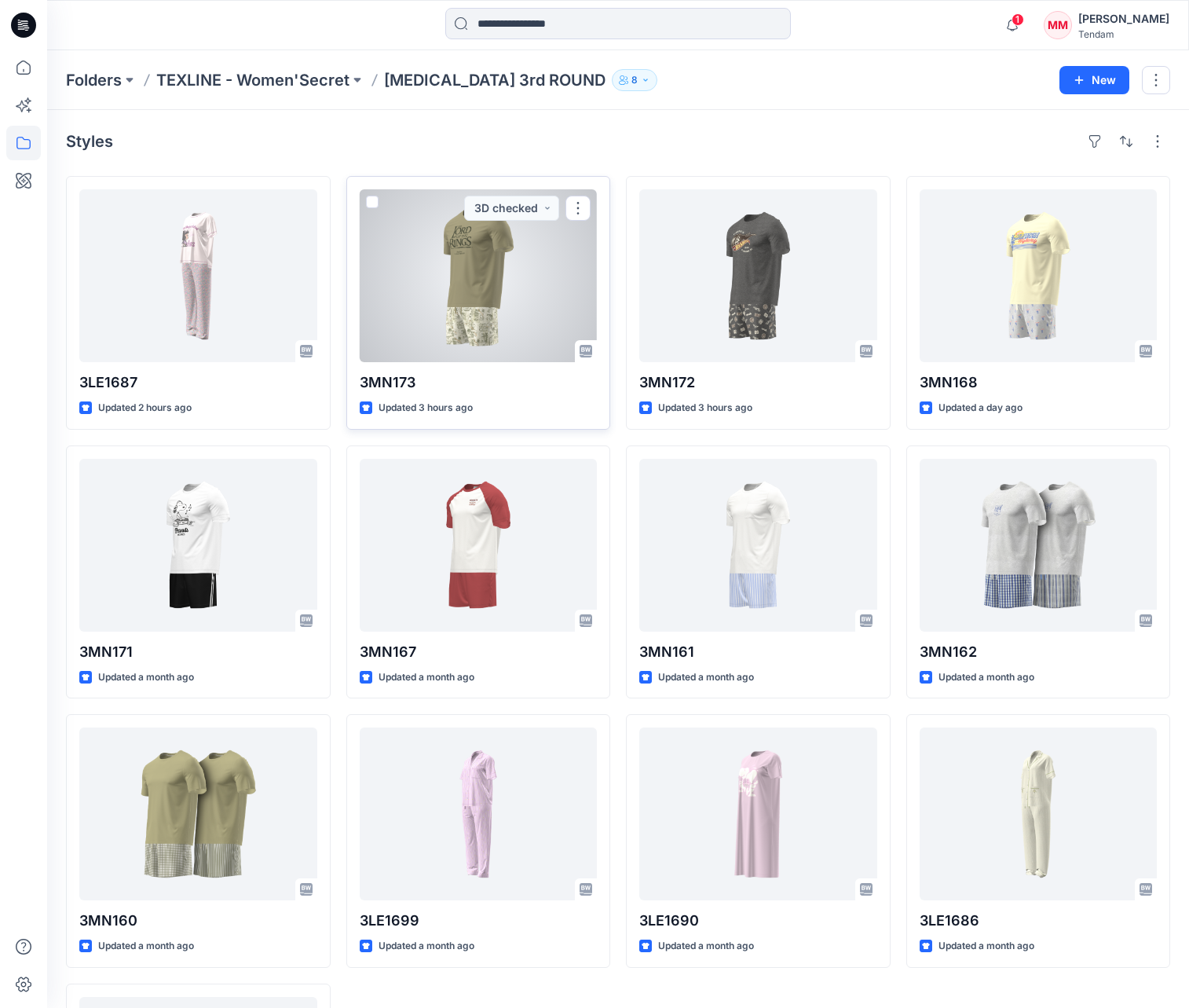
click at [455, 294] on div at bounding box center [478, 276] width 238 height 173
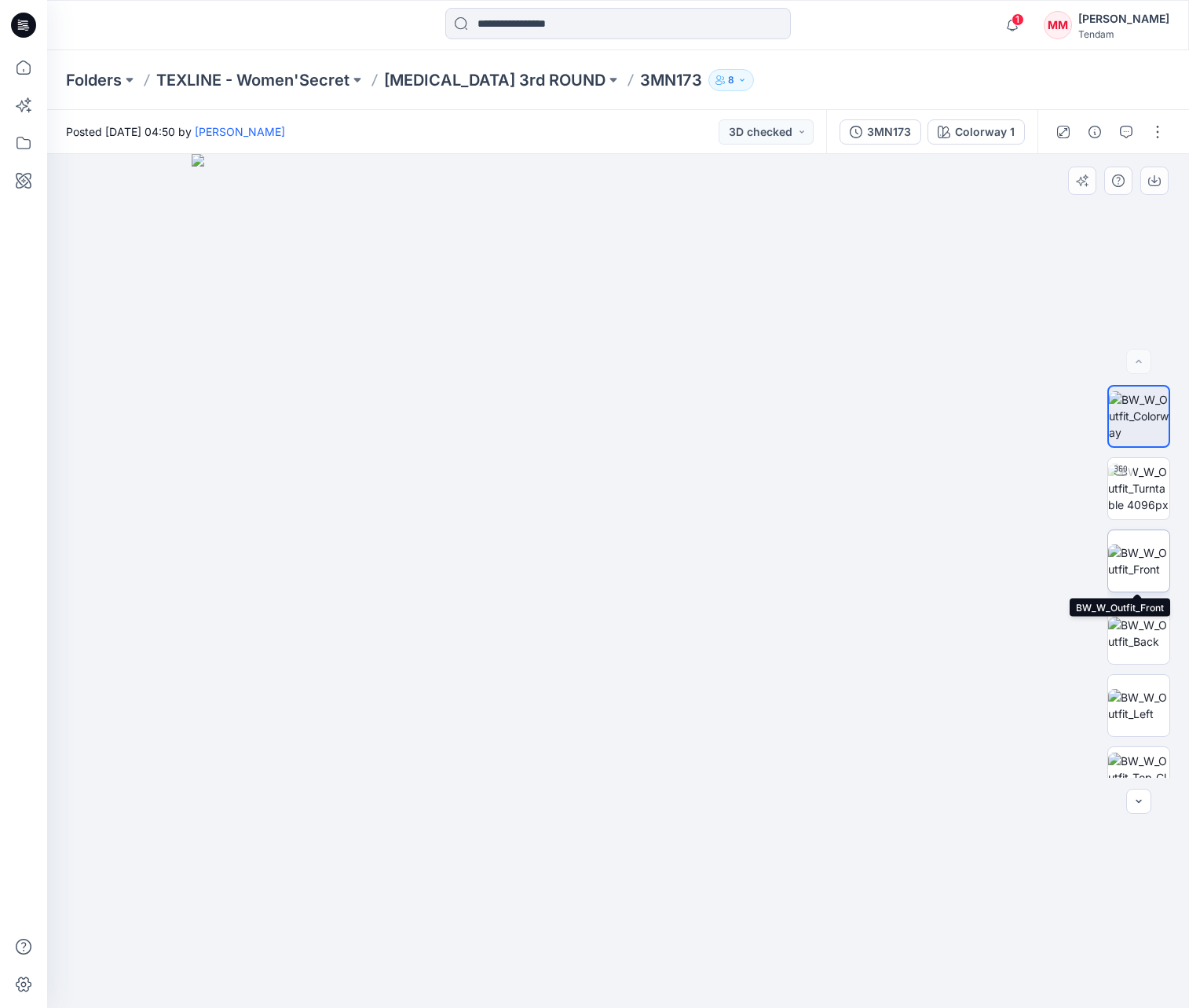
click at [1137, 561] on img at bounding box center [1139, 561] width 62 height 33
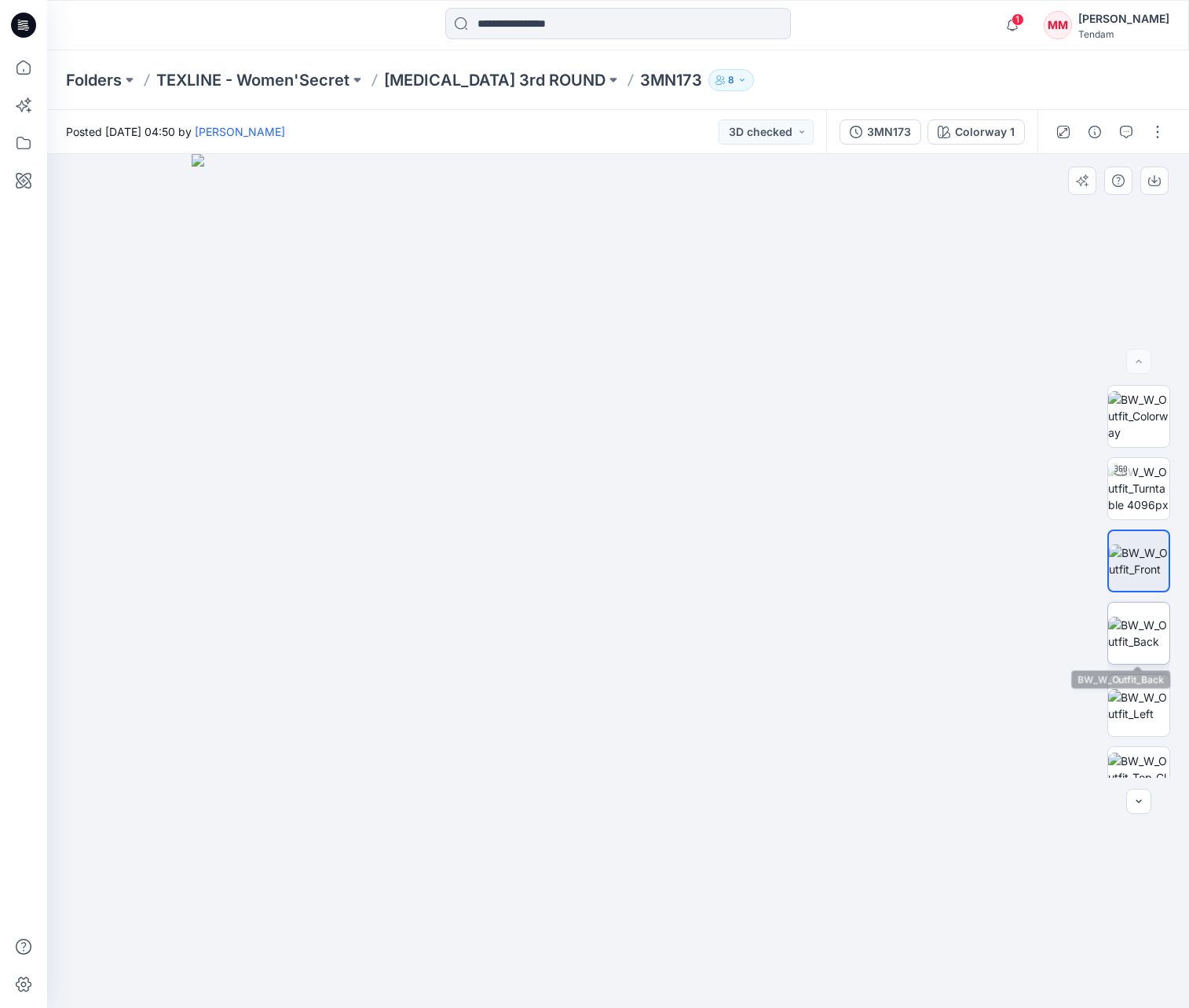
click at [1131, 625] on img at bounding box center [1139, 632] width 62 height 33
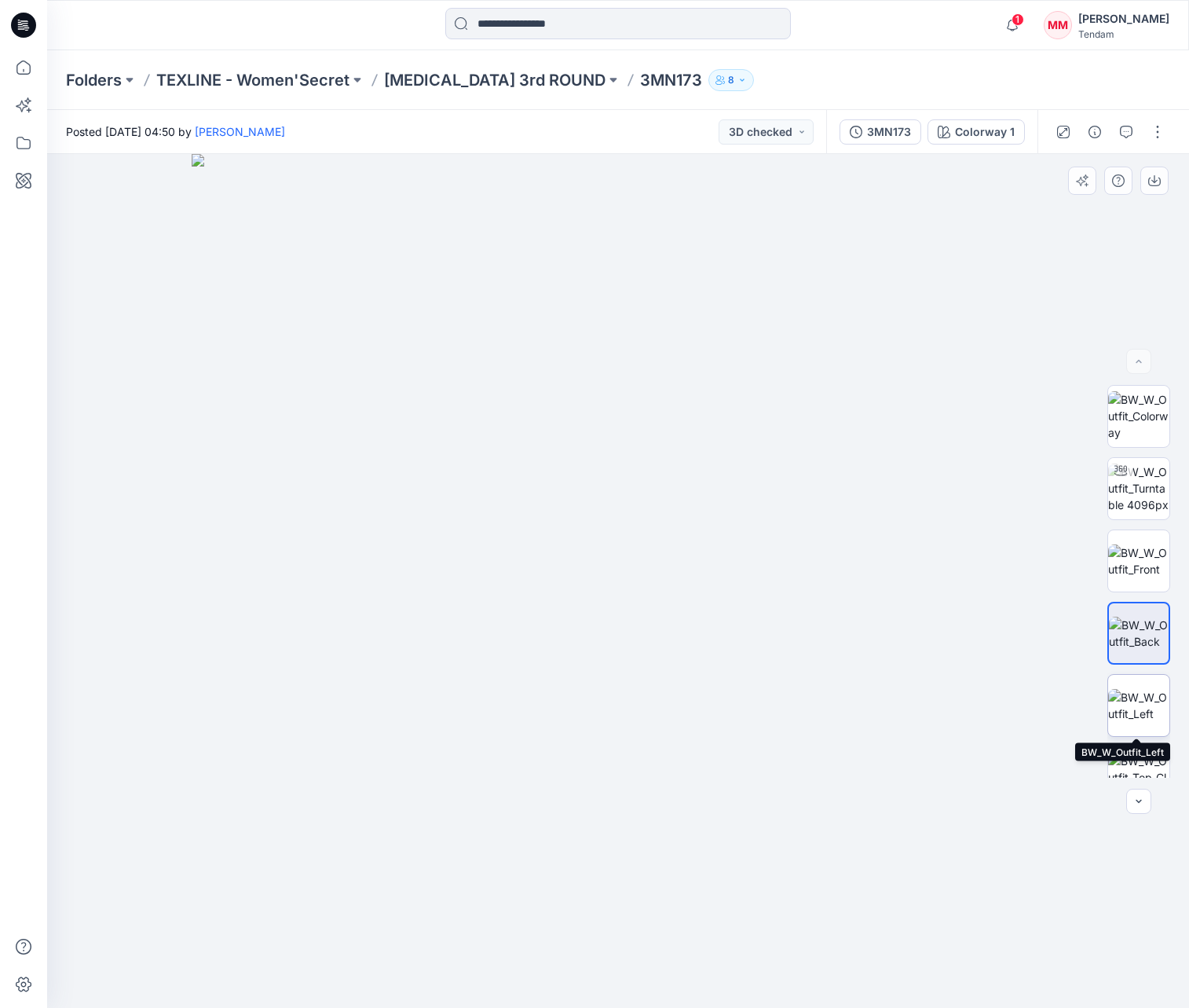
click at [1133, 704] on img at bounding box center [1139, 704] width 62 height 33
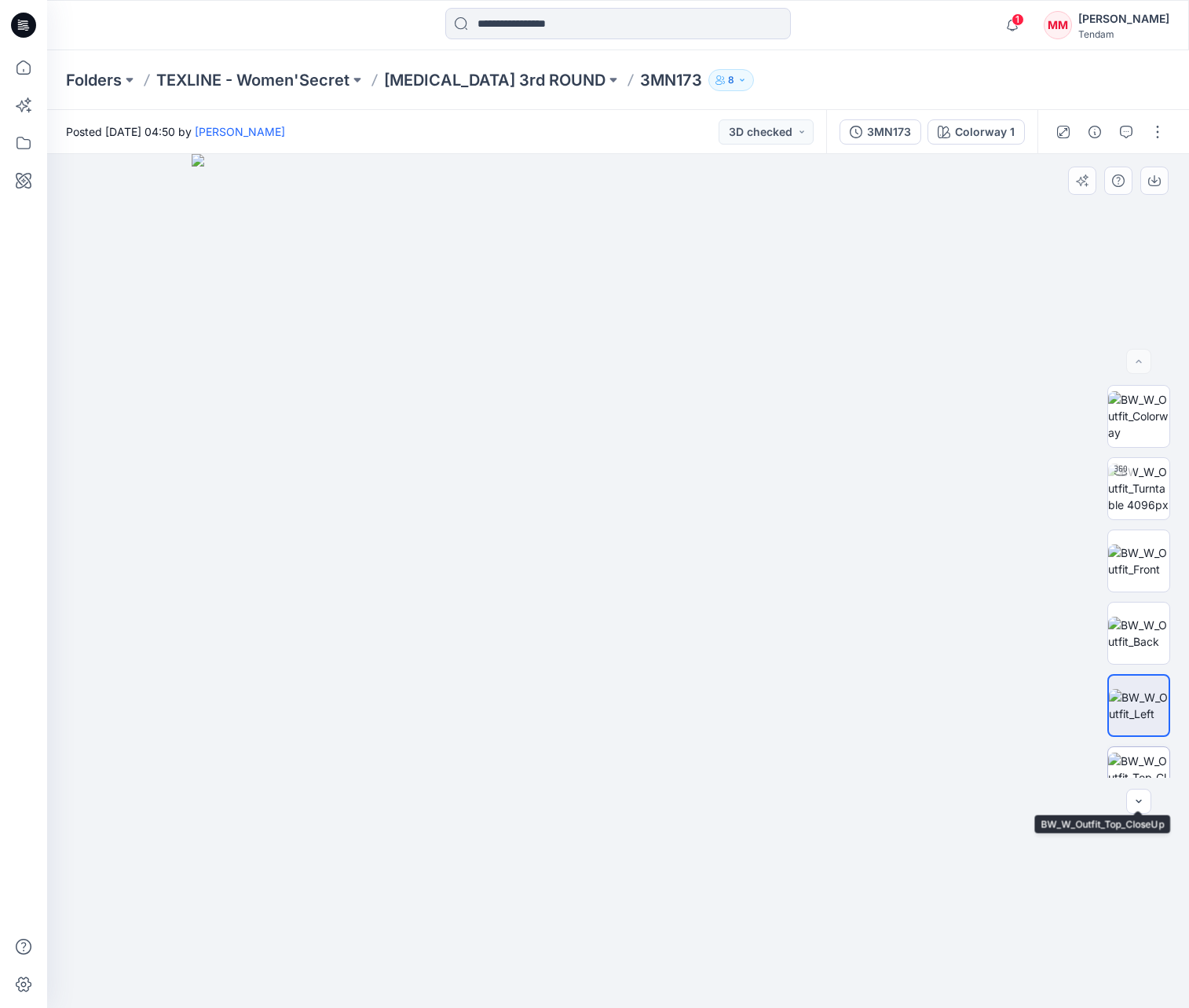
click at [1147, 757] on img at bounding box center [1139, 776] width 62 height 50
click at [1126, 129] on icon "button" at bounding box center [1125, 132] width 12 height 12
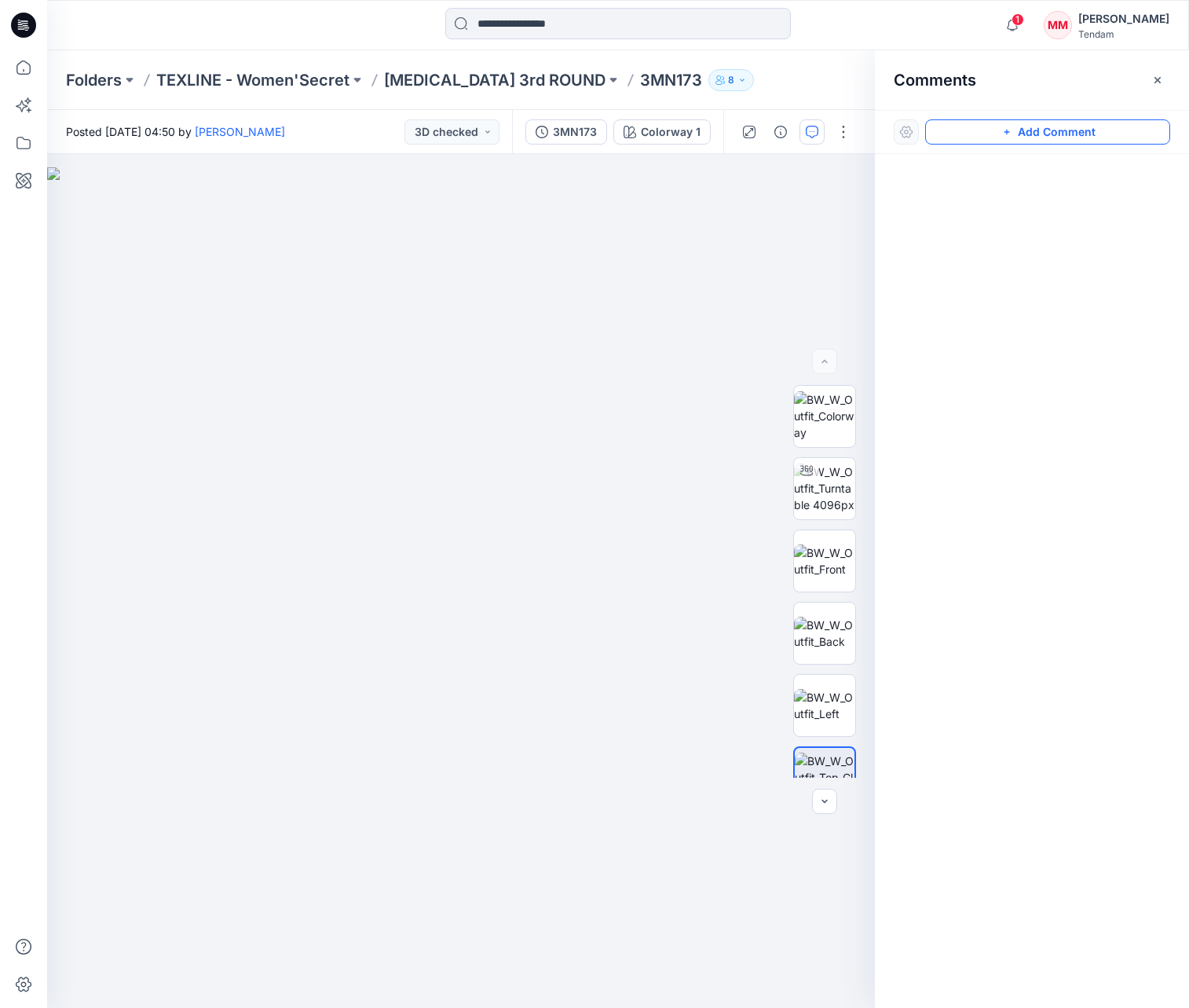
click at [1010, 137] on icon "button" at bounding box center [1006, 132] width 12 height 12
click at [505, 440] on div "1" at bounding box center [460, 581] width 828 height 854
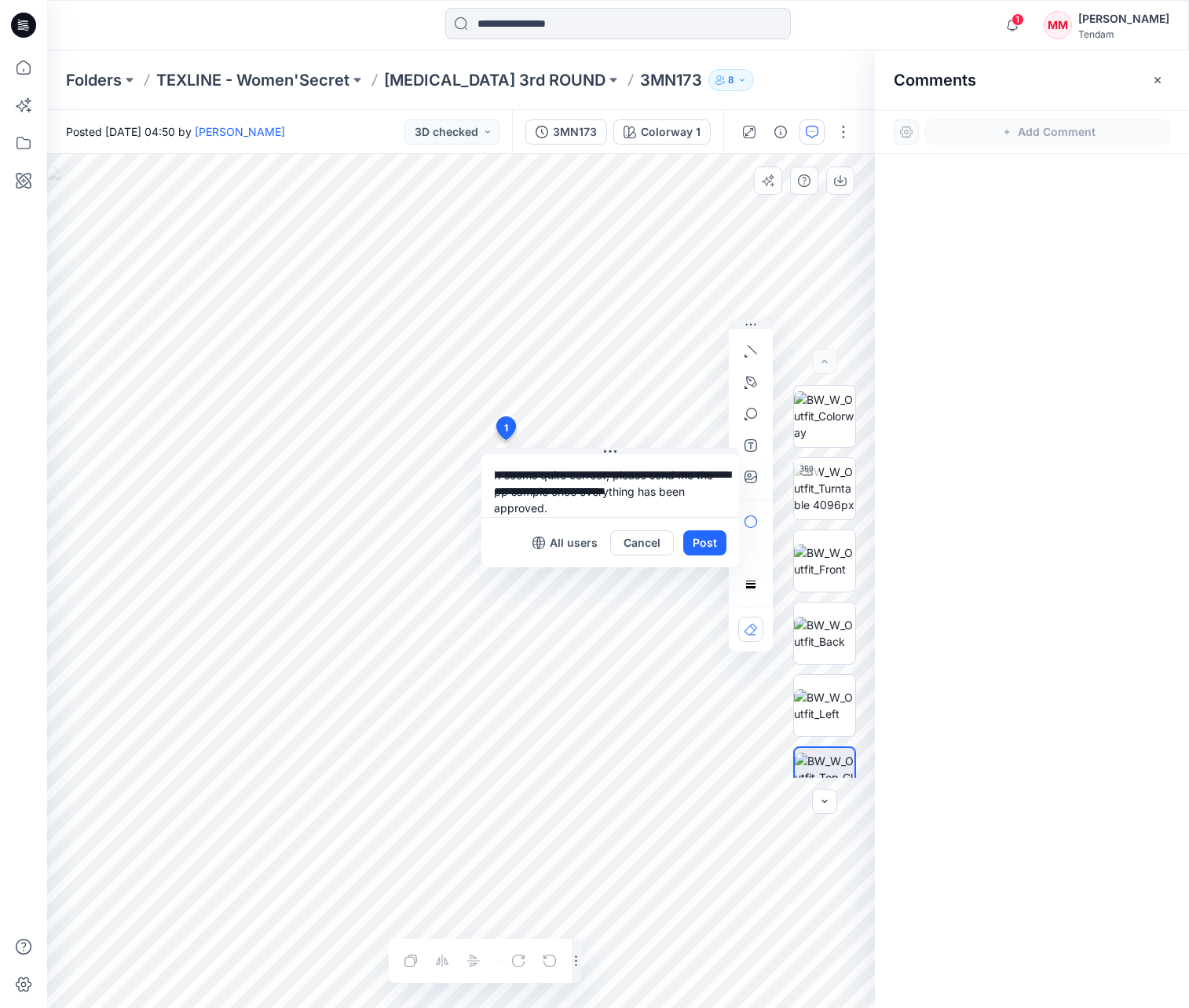
scroll to position [14, 0]
type textarea "**********"
click at [709, 546] on button "Post" at bounding box center [704, 542] width 43 height 25
